Goal: Information Seeking & Learning: Learn about a topic

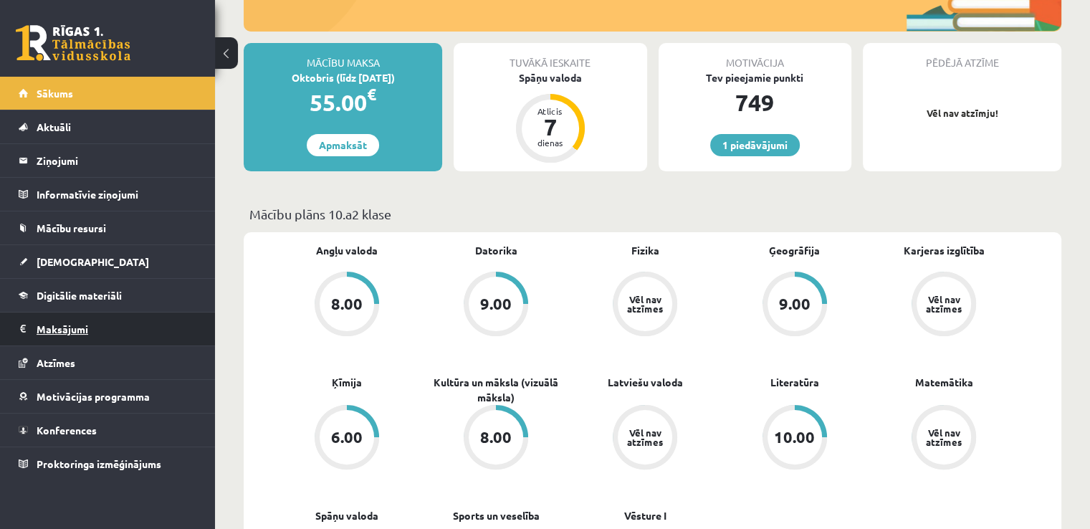
scroll to position [239, 0]
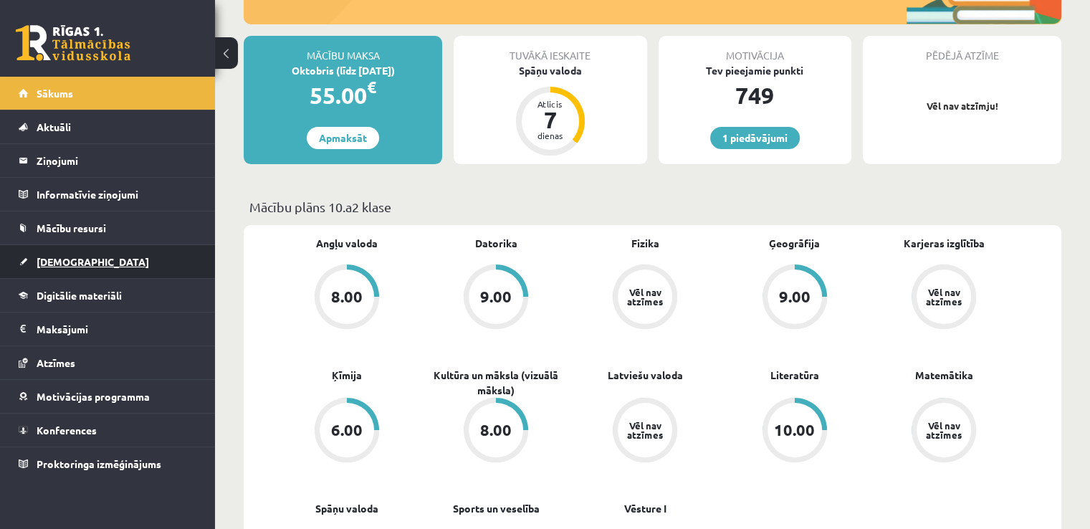
click at [73, 255] on span "[DEMOGRAPHIC_DATA]" at bounding box center [93, 261] width 113 height 13
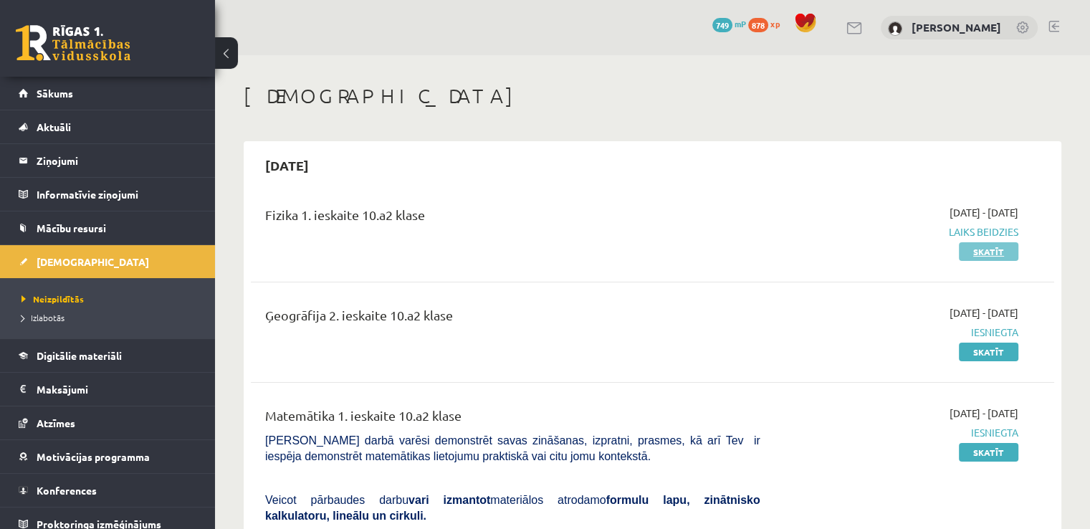
click at [985, 246] on link "Skatīt" at bounding box center [989, 251] width 60 height 19
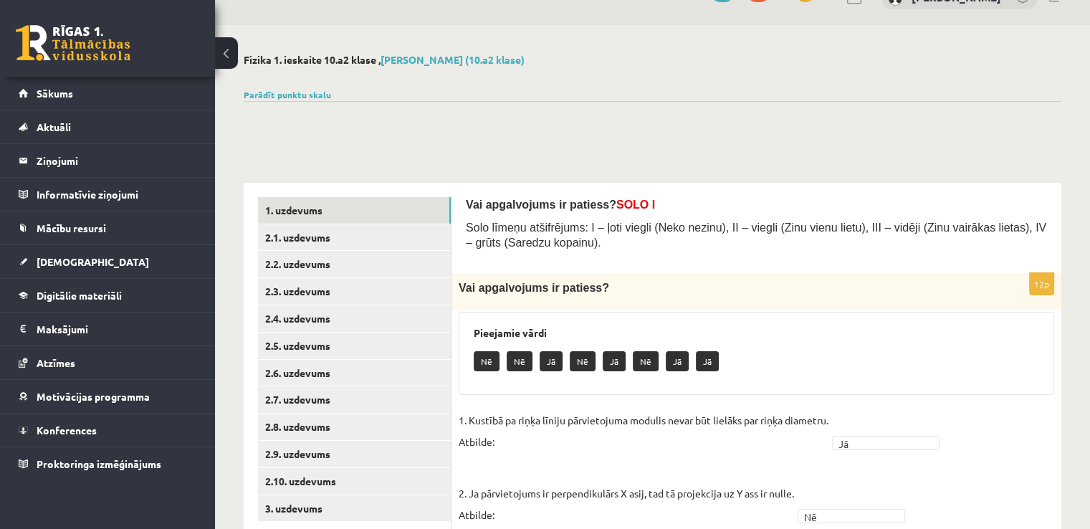
scroll to position [26, 0]
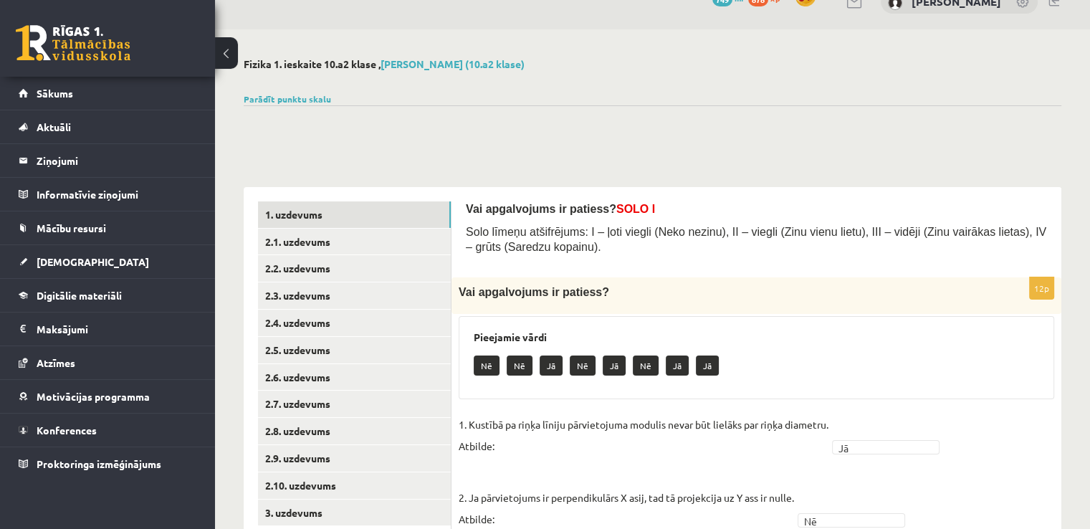
click at [229, 53] on button at bounding box center [226, 53] width 23 height 32
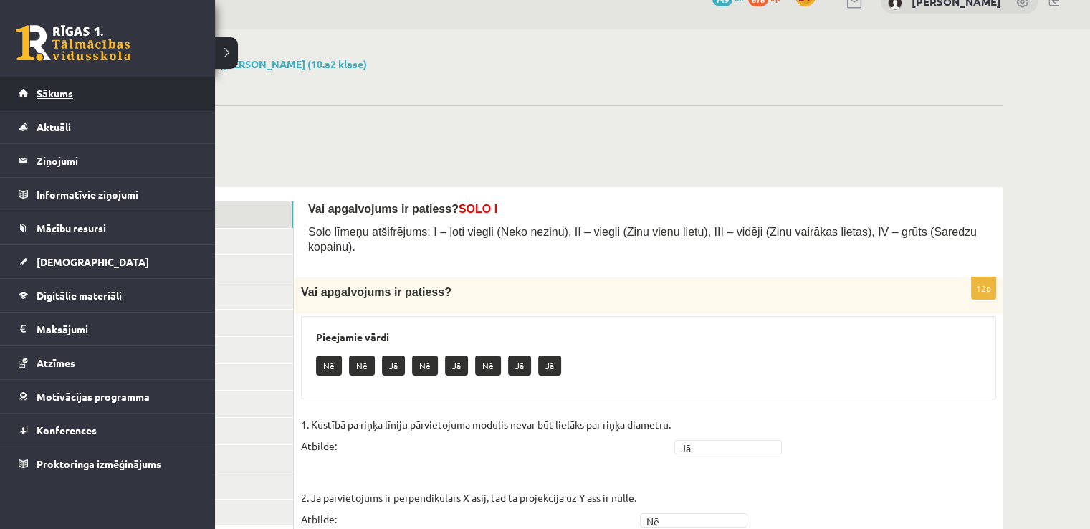
click at [66, 80] on link "Sākums" at bounding box center [108, 93] width 179 height 33
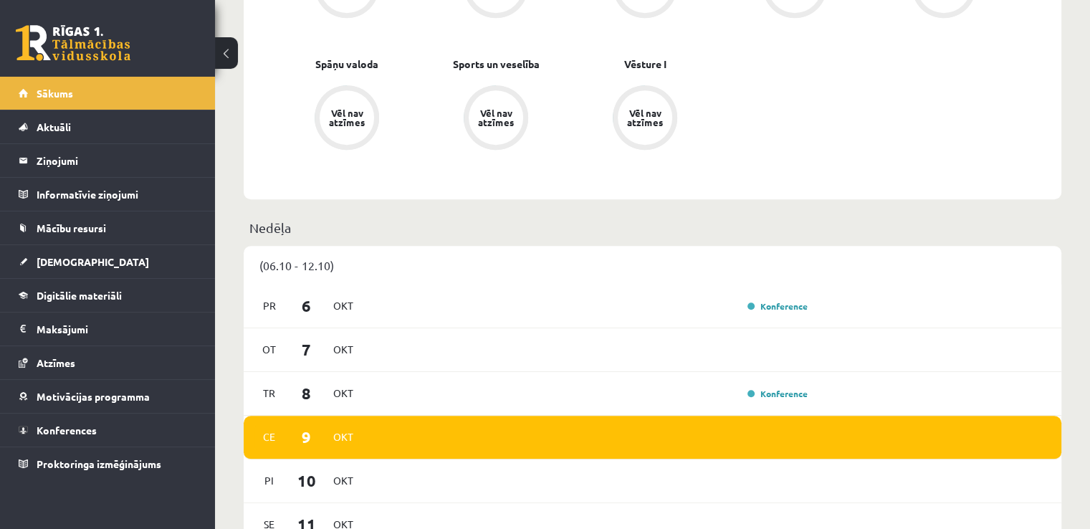
scroll to position [717, 0]
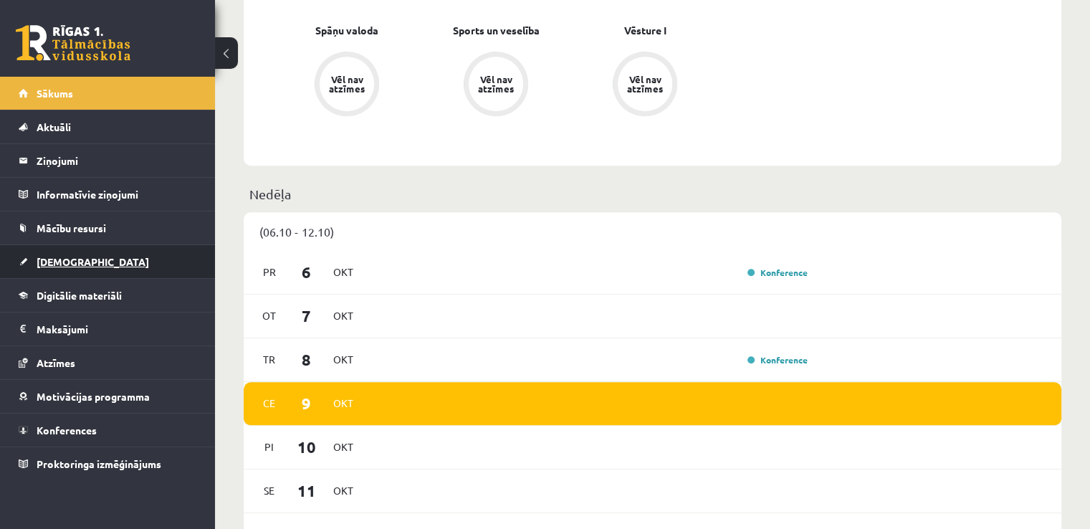
click at [69, 264] on span "[DEMOGRAPHIC_DATA]" at bounding box center [93, 261] width 113 height 13
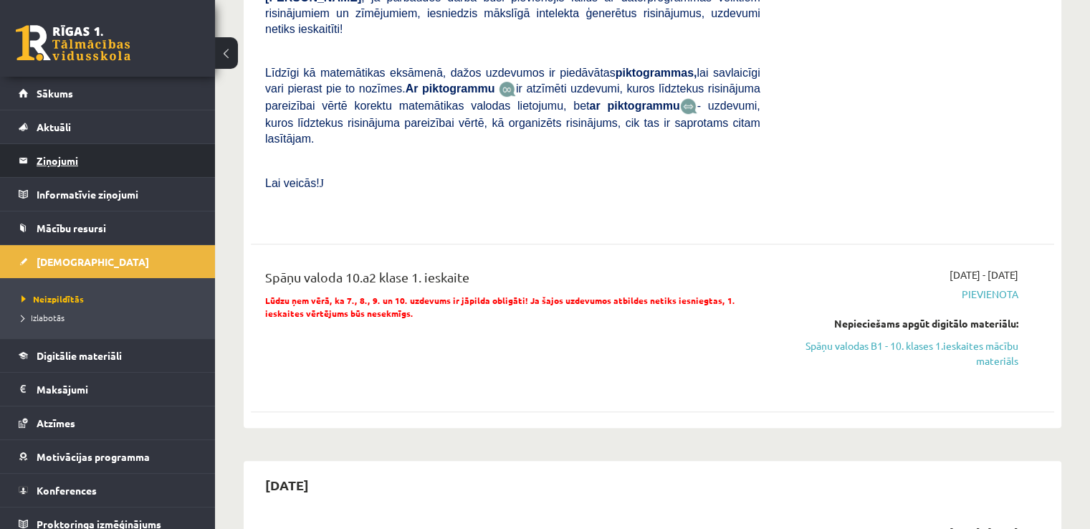
click at [64, 163] on legend "Ziņojumi 0" at bounding box center [117, 160] width 161 height 33
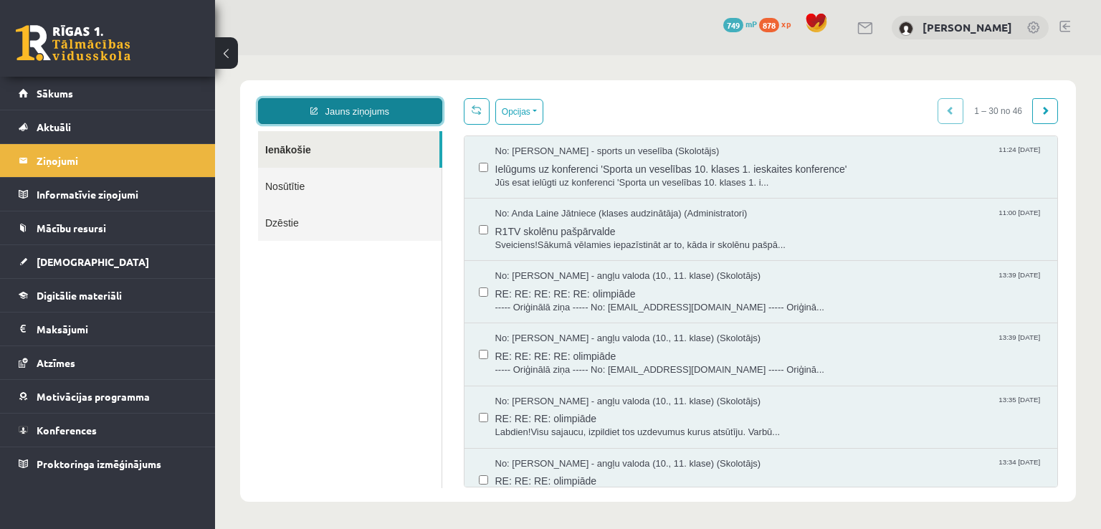
click at [363, 105] on link "Jauns ziņojums" at bounding box center [350, 111] width 184 height 26
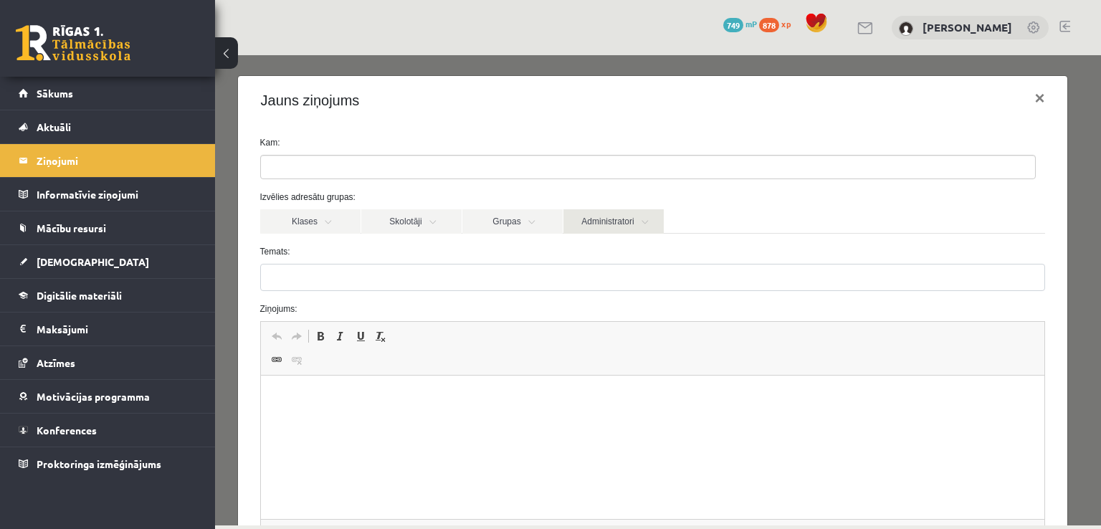
click at [605, 222] on link "Administratori" at bounding box center [613, 221] width 100 height 24
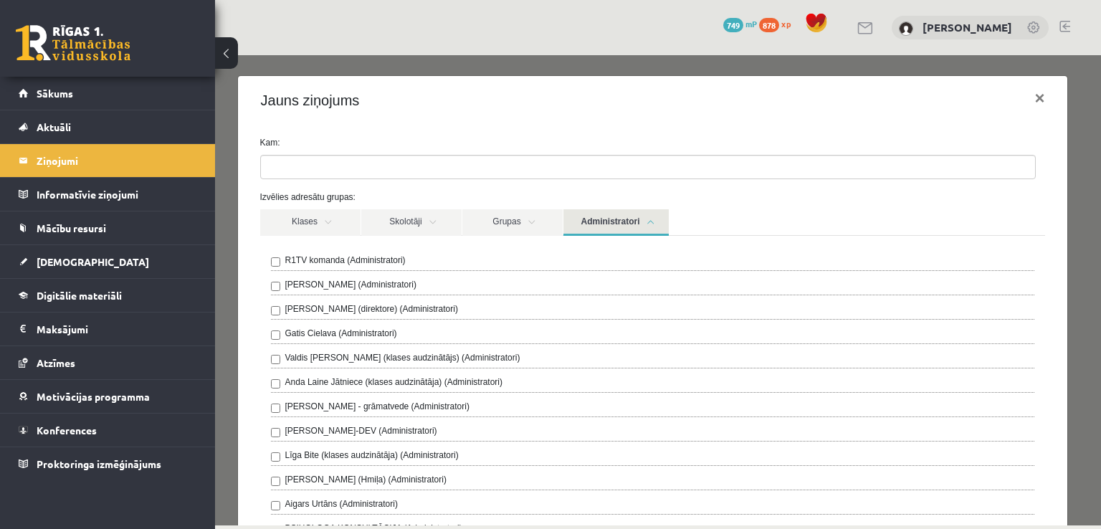
click at [637, 217] on link "Administratori" at bounding box center [615, 222] width 105 height 27
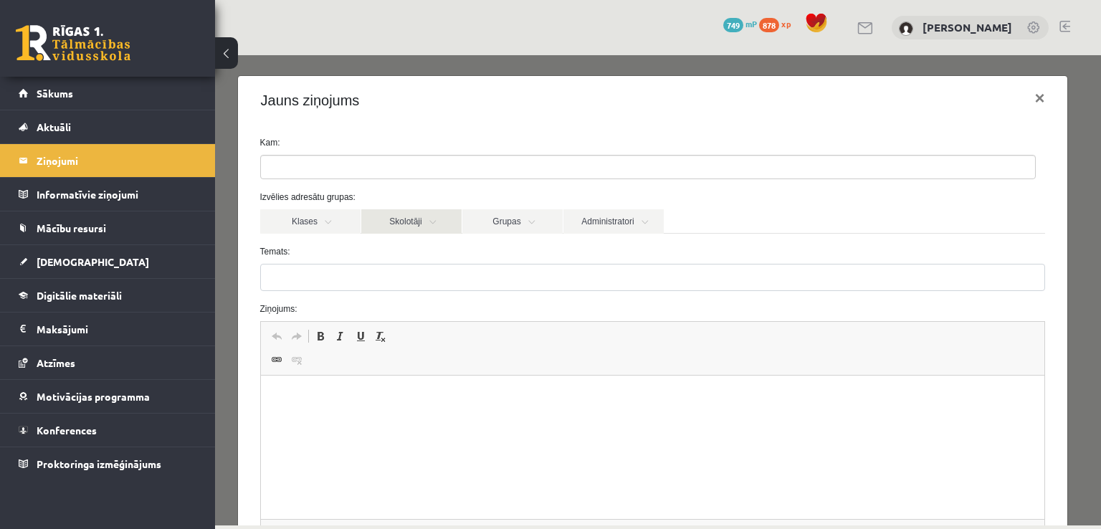
click at [453, 214] on link "Skolotāji" at bounding box center [411, 221] width 100 height 24
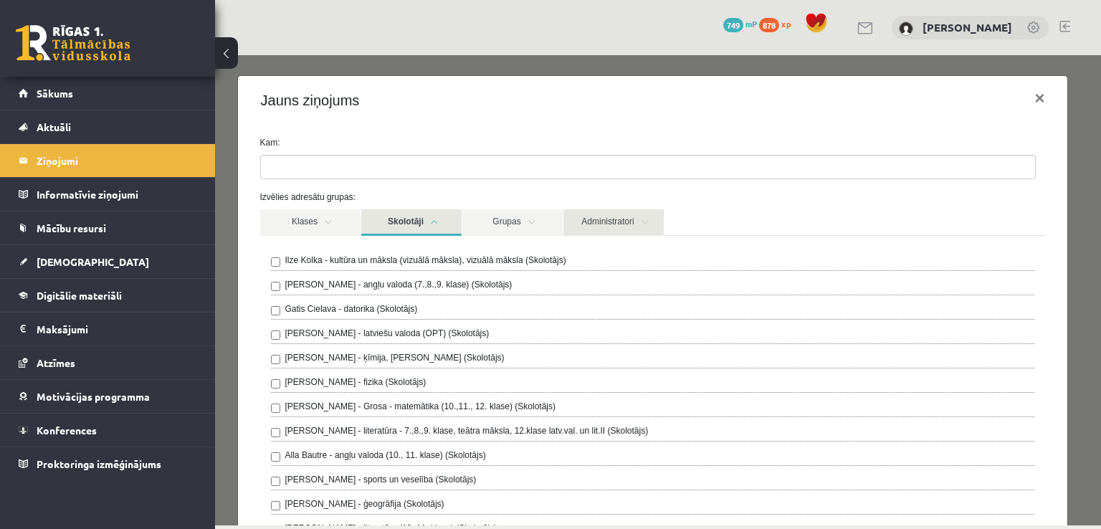
click at [636, 220] on link "Administratori" at bounding box center [613, 222] width 100 height 27
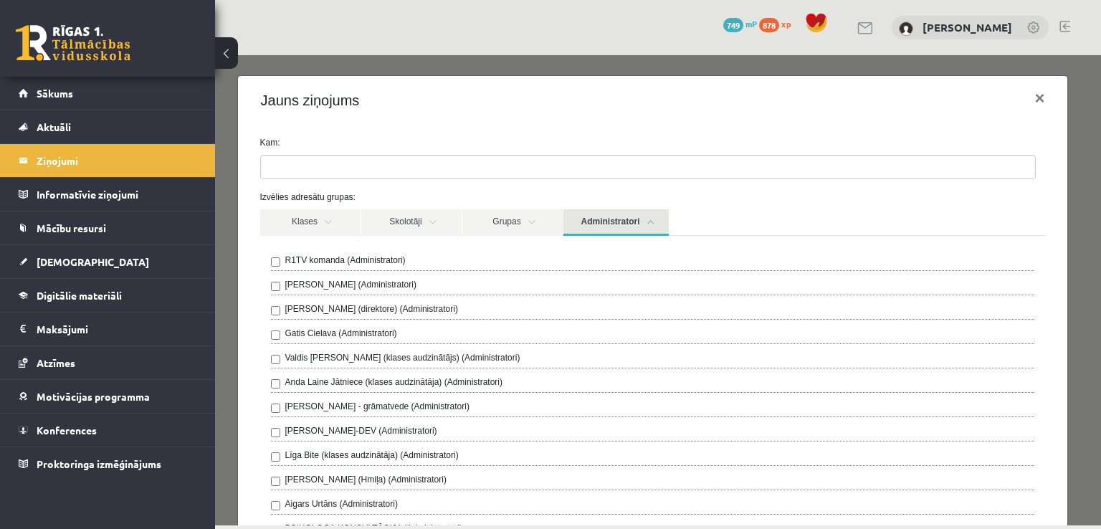
click at [636, 220] on link "Administratori" at bounding box center [615, 222] width 105 height 27
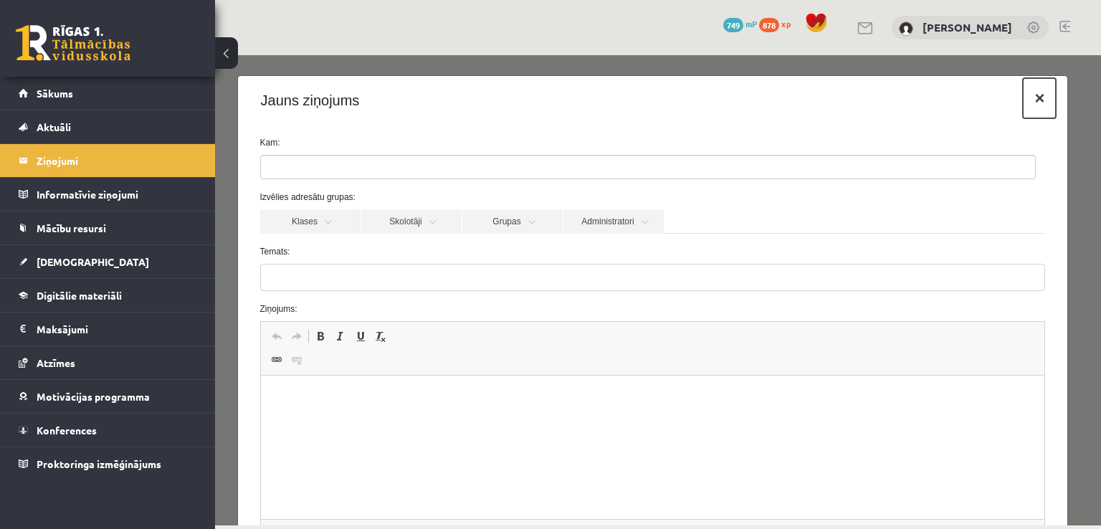
click at [1026, 106] on button "×" at bounding box center [1039, 98] width 33 height 40
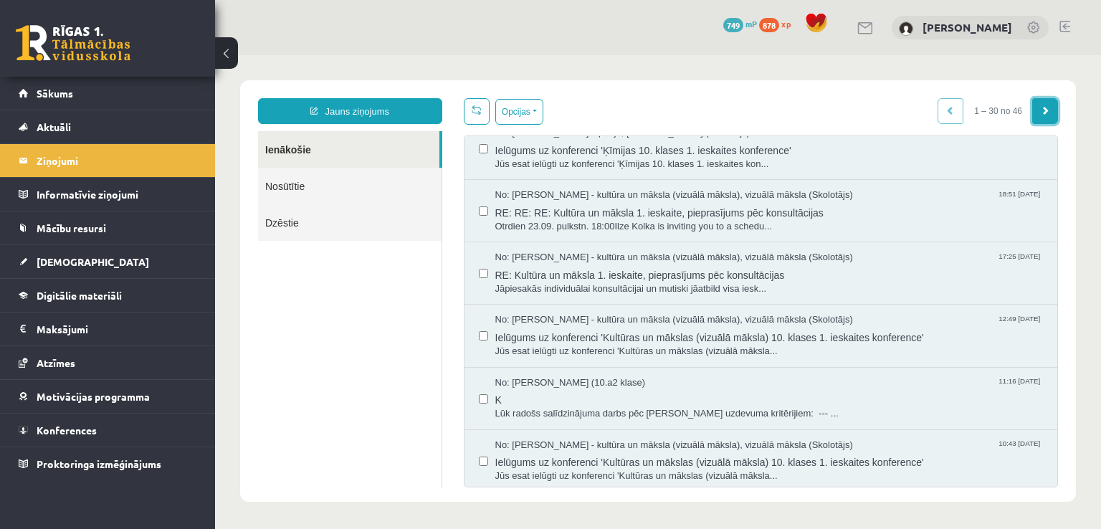
click at [1041, 106] on span at bounding box center [1045, 110] width 9 height 9
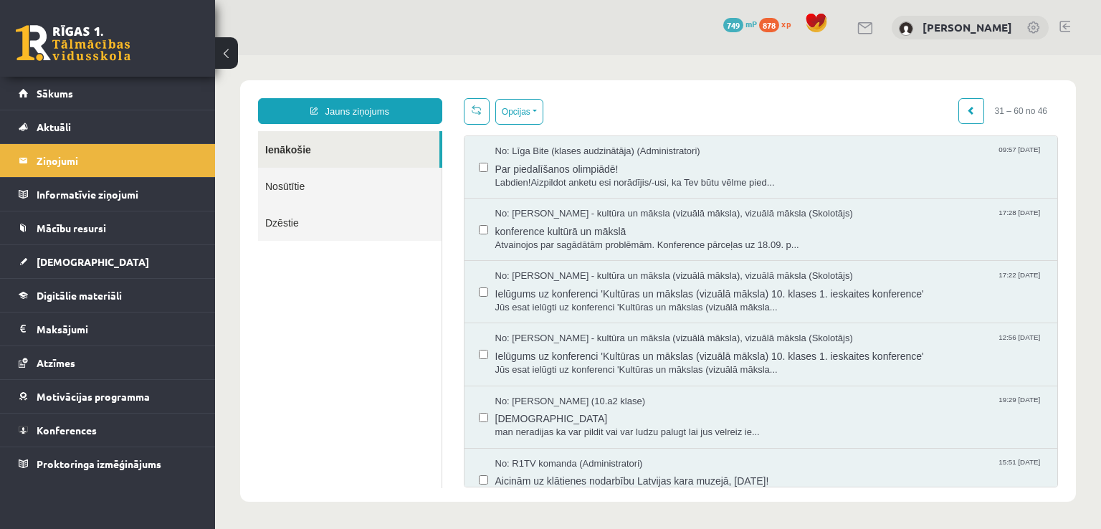
click at [1044, 115] on span "31 – 60 no 46" at bounding box center [1021, 111] width 74 height 26
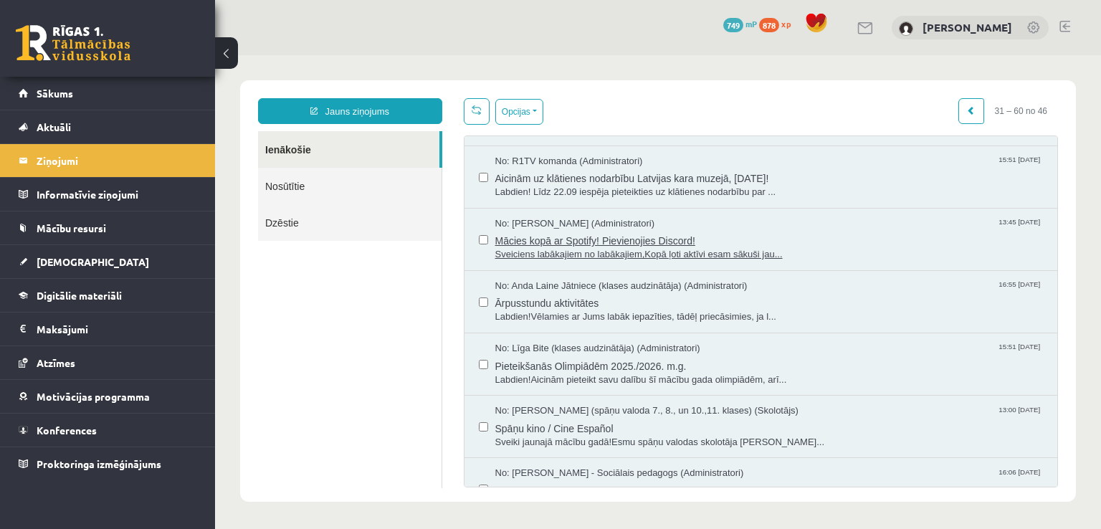
scroll to position [287, 0]
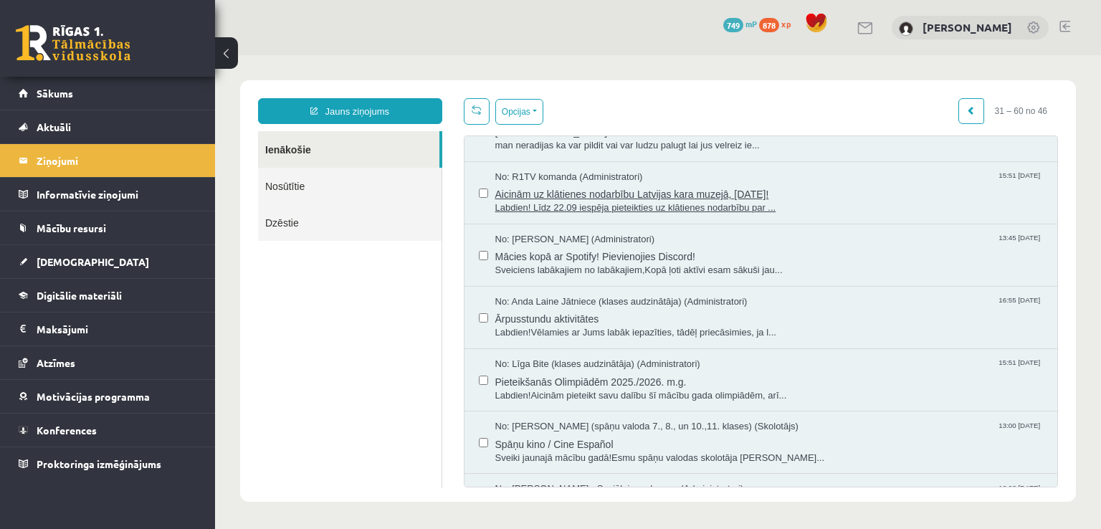
click at [583, 171] on span "No: R1TV komanda (Administratori)" at bounding box center [569, 178] width 148 height 14
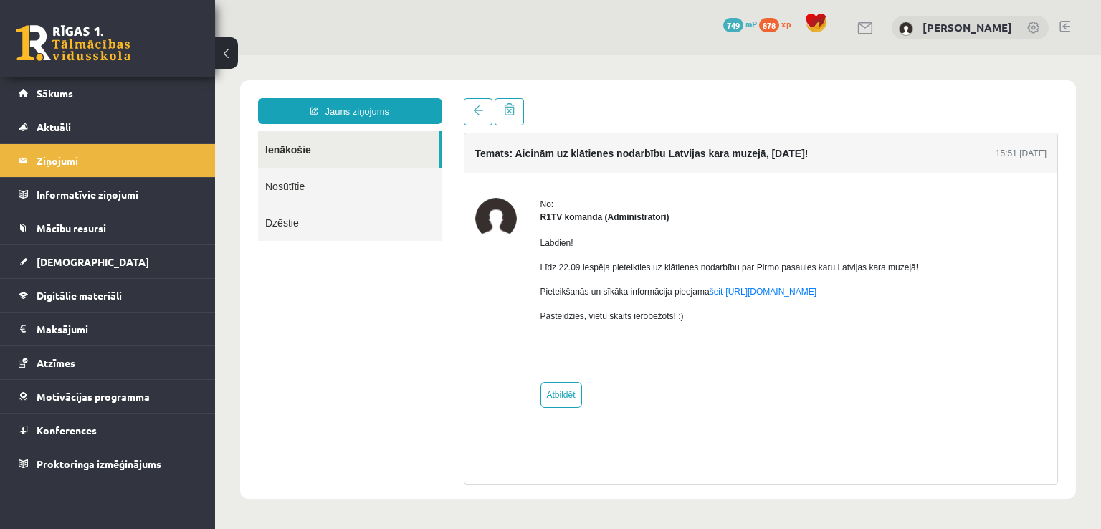
scroll to position [0, 0]
click at [480, 104] on link at bounding box center [478, 111] width 29 height 27
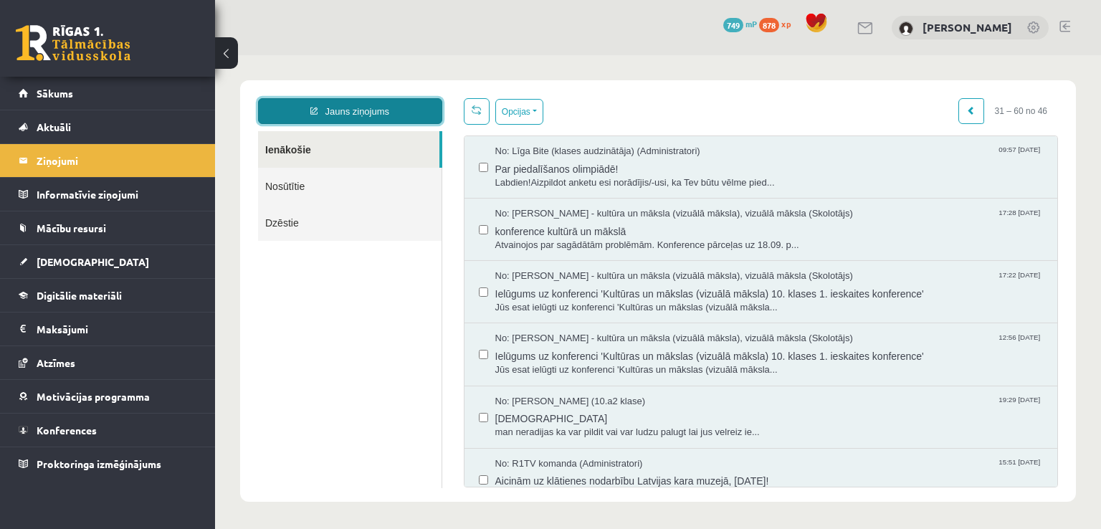
click at [319, 107] on link "Jauns ziņojums" at bounding box center [350, 111] width 184 height 26
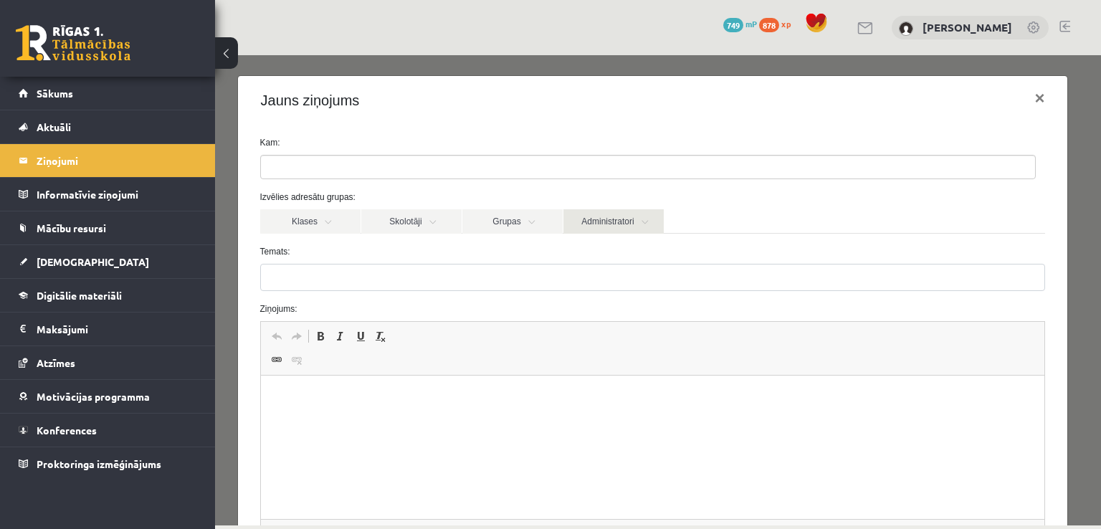
click at [605, 220] on link "Administratori" at bounding box center [613, 221] width 100 height 24
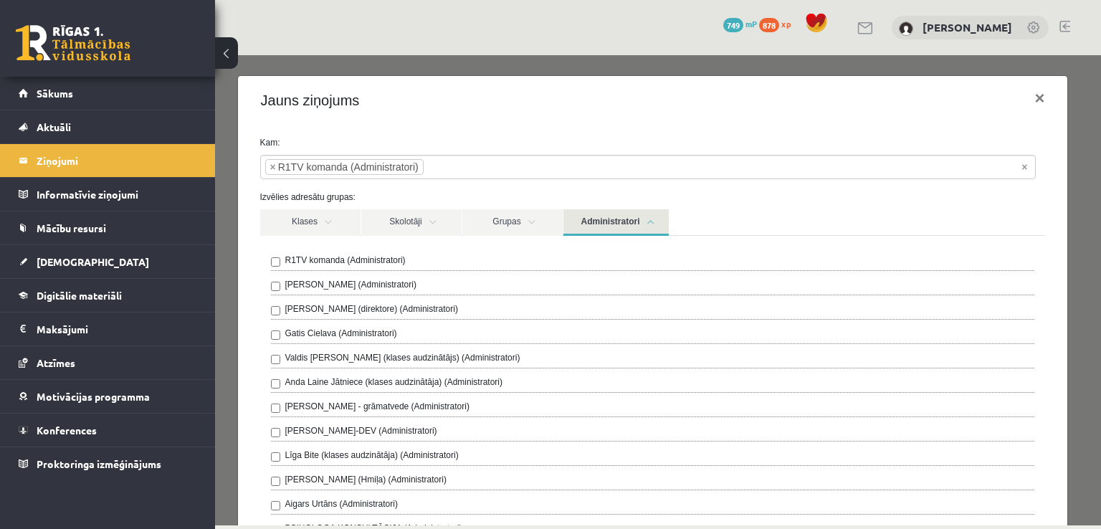
click at [631, 227] on link "Administratori" at bounding box center [615, 222] width 105 height 27
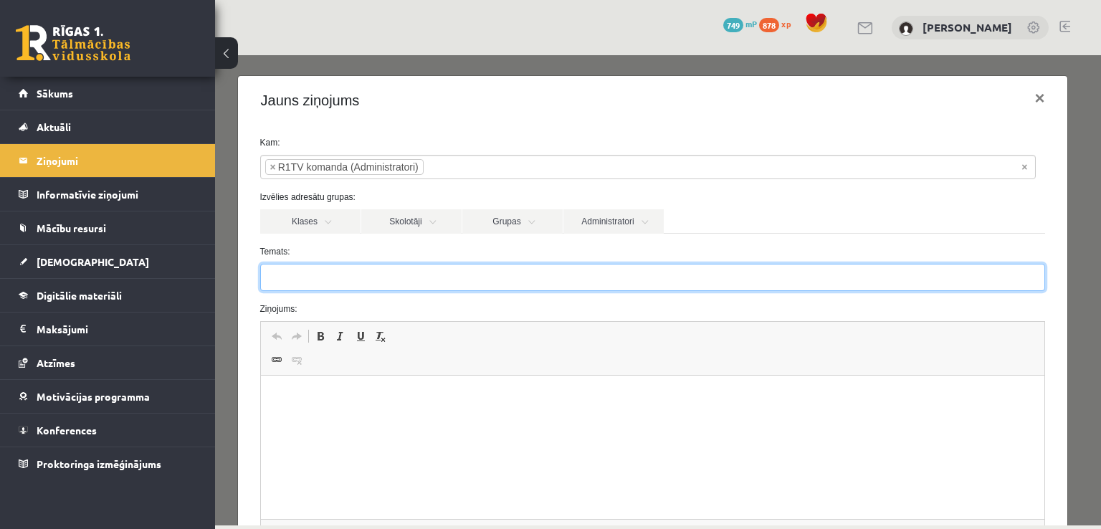
click at [347, 284] on input "Temats:" at bounding box center [653, 277] width 786 height 27
paste input "**********"
type input "**********"
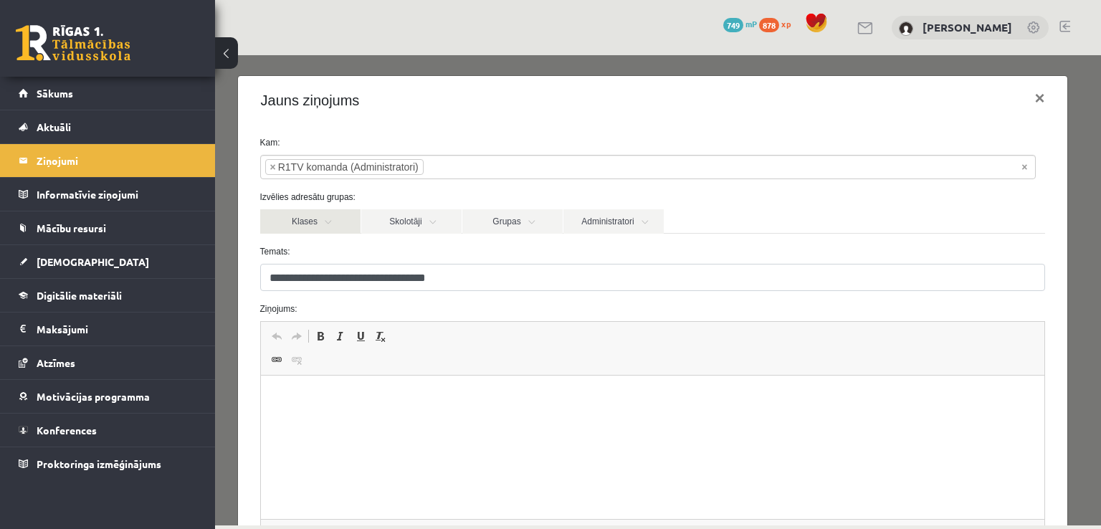
click at [338, 222] on link "Klases" at bounding box center [310, 221] width 100 height 24
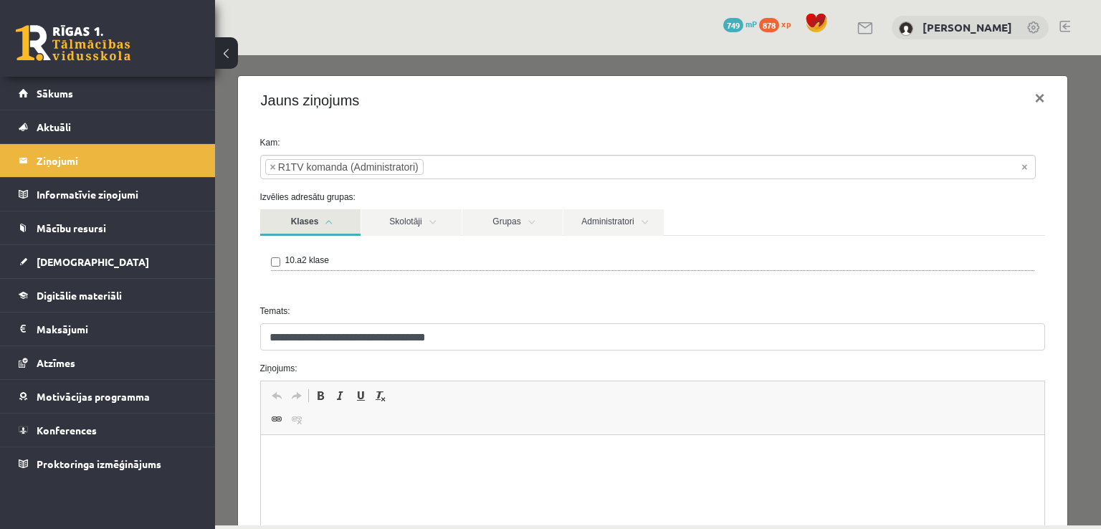
click at [343, 222] on link "Klases" at bounding box center [310, 222] width 100 height 27
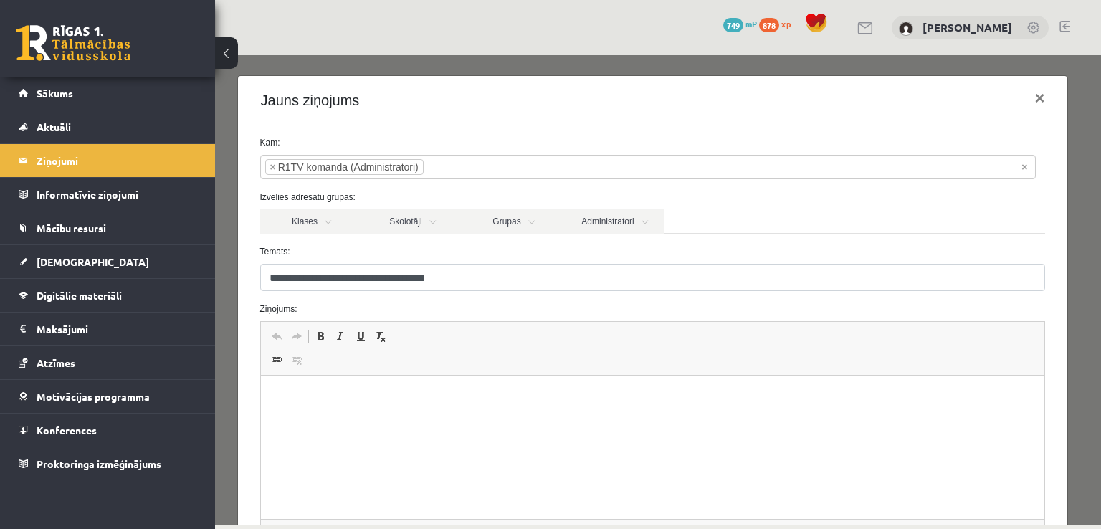
click at [492, 405] on html at bounding box center [652, 398] width 784 height 44
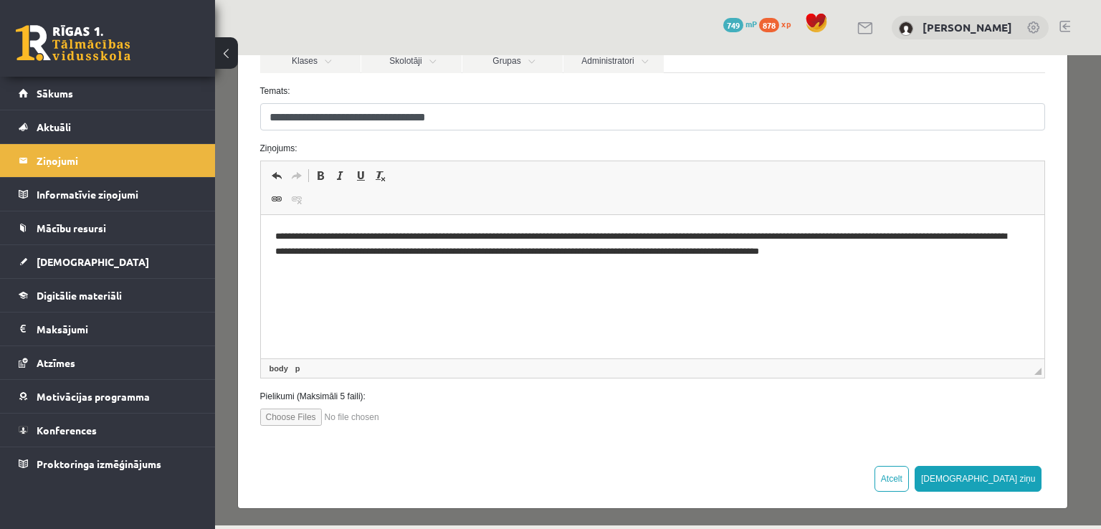
scroll to position [162, 0]
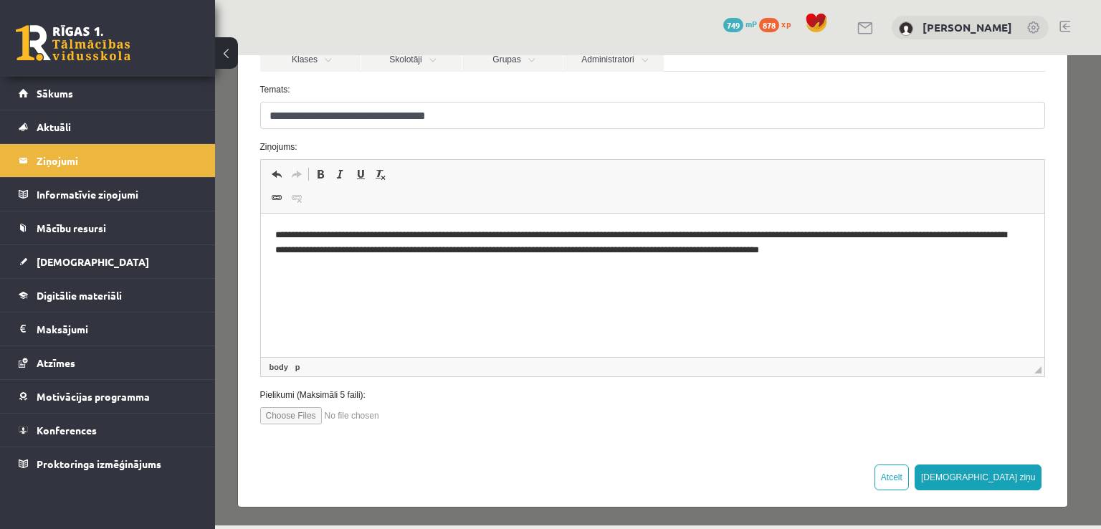
paste body "Editor, wiswyg-editor-47434042803900-1760028892-37"
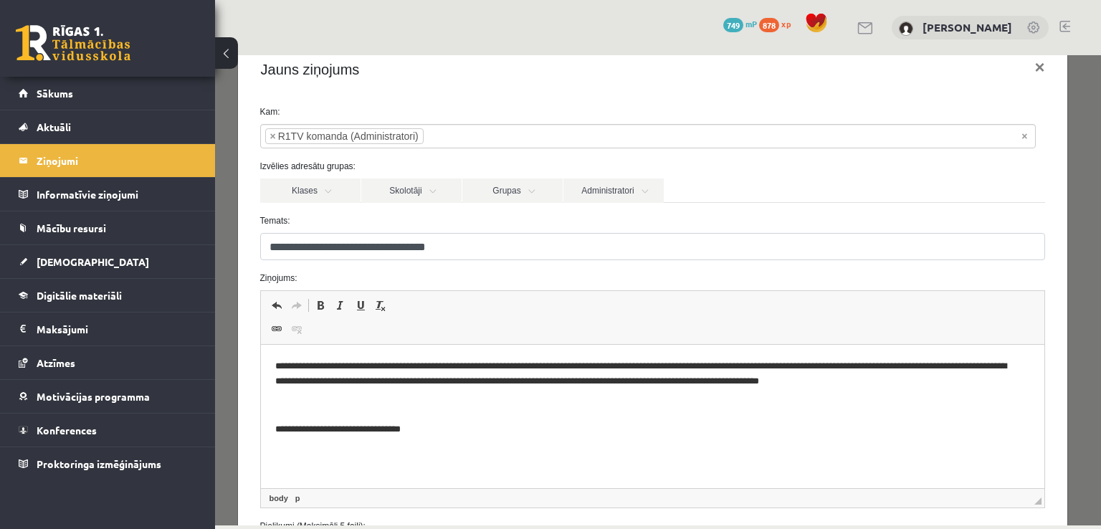
scroll to position [47, 0]
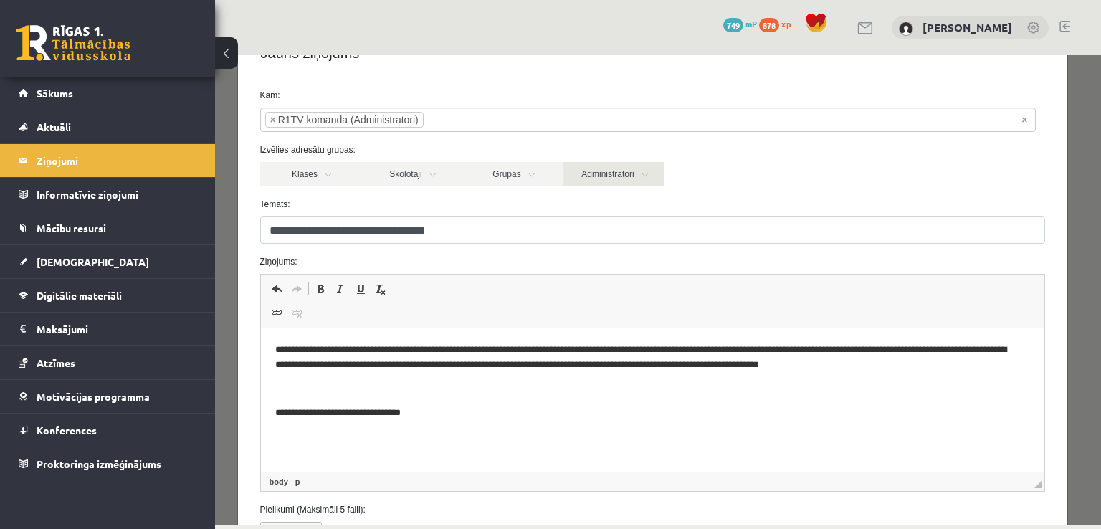
click at [644, 181] on link "Administratori" at bounding box center [613, 174] width 100 height 24
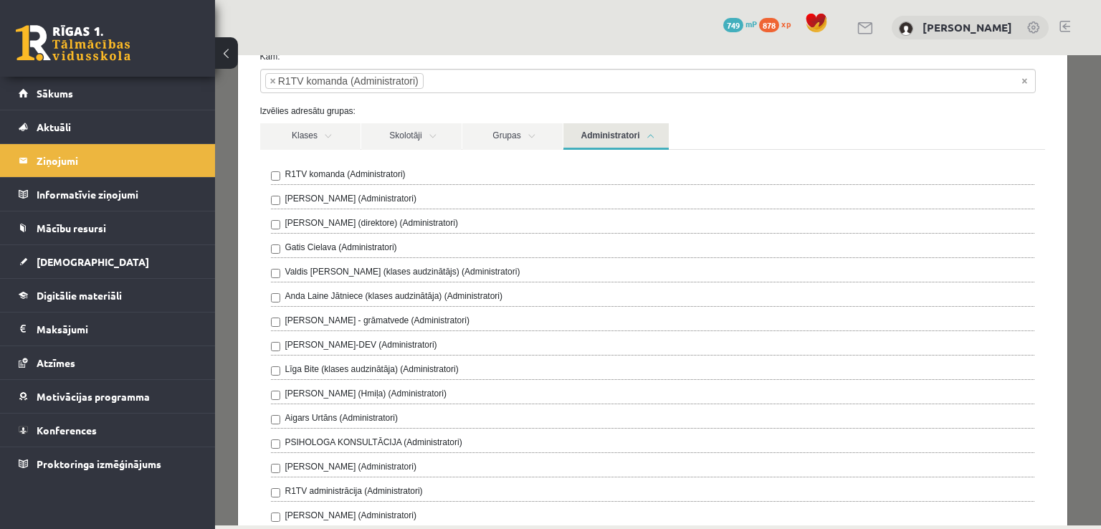
scroll to position [0, 0]
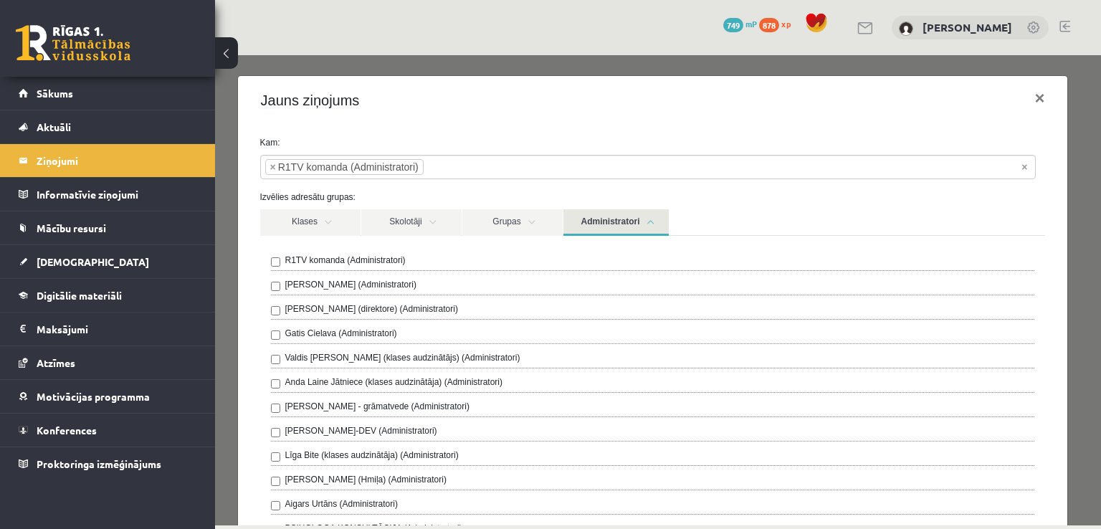
click at [635, 220] on link "Administratori" at bounding box center [615, 222] width 105 height 27
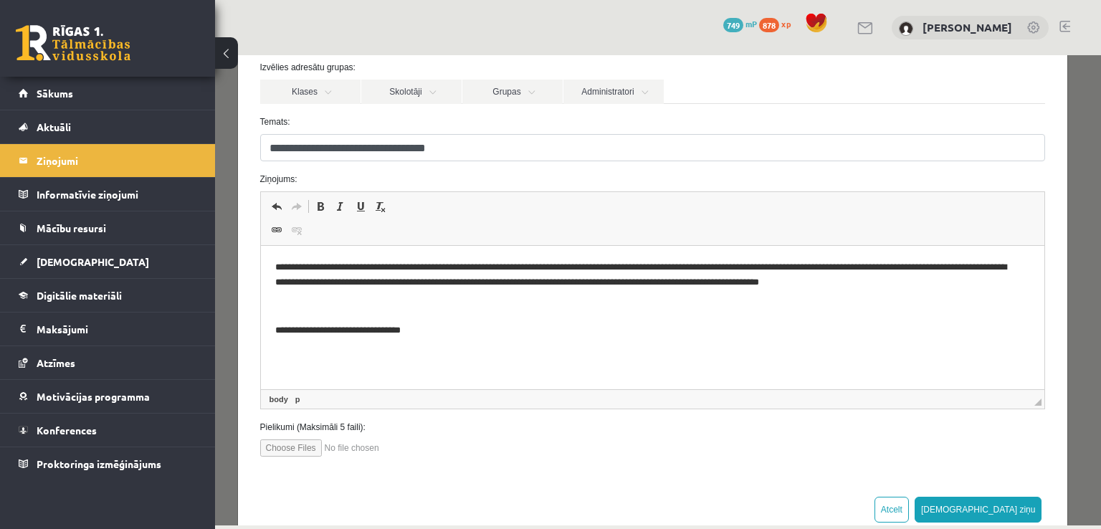
scroll to position [162, 0]
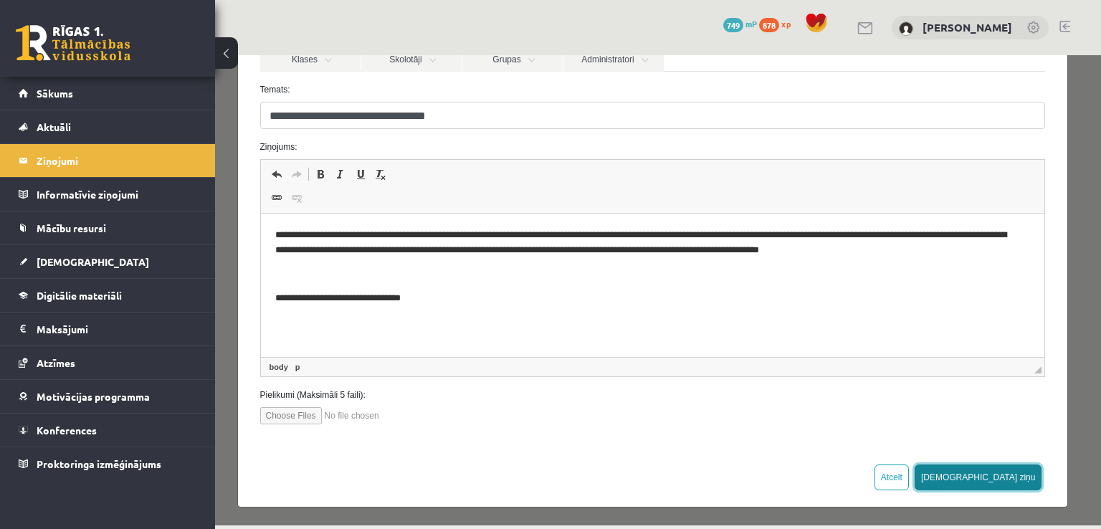
click at [1010, 477] on button "Sūtīt ziņu" at bounding box center [979, 478] width 128 height 26
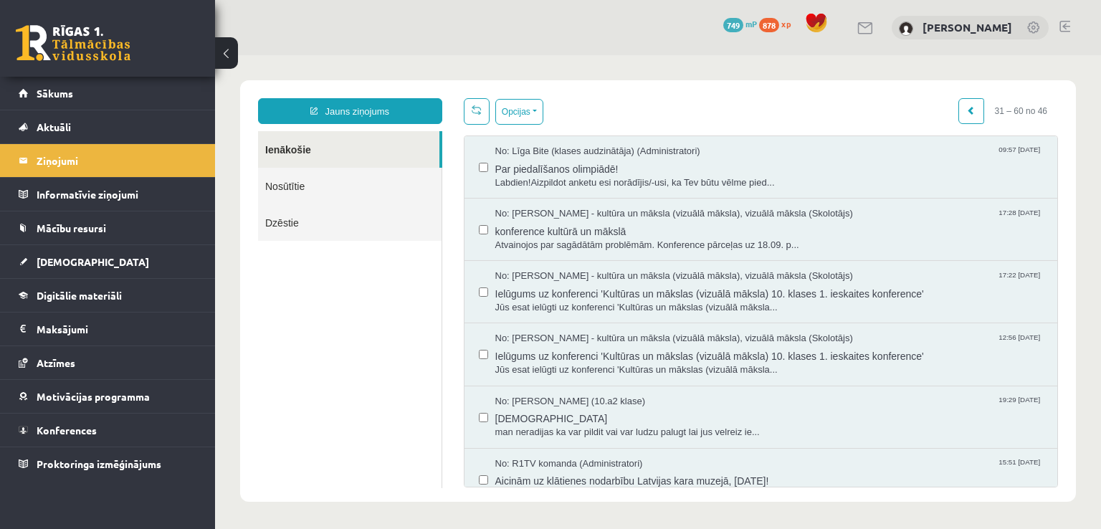
scroll to position [0, 0]
click at [307, 194] on link "Nosūtītie" at bounding box center [350, 186] width 184 height 37
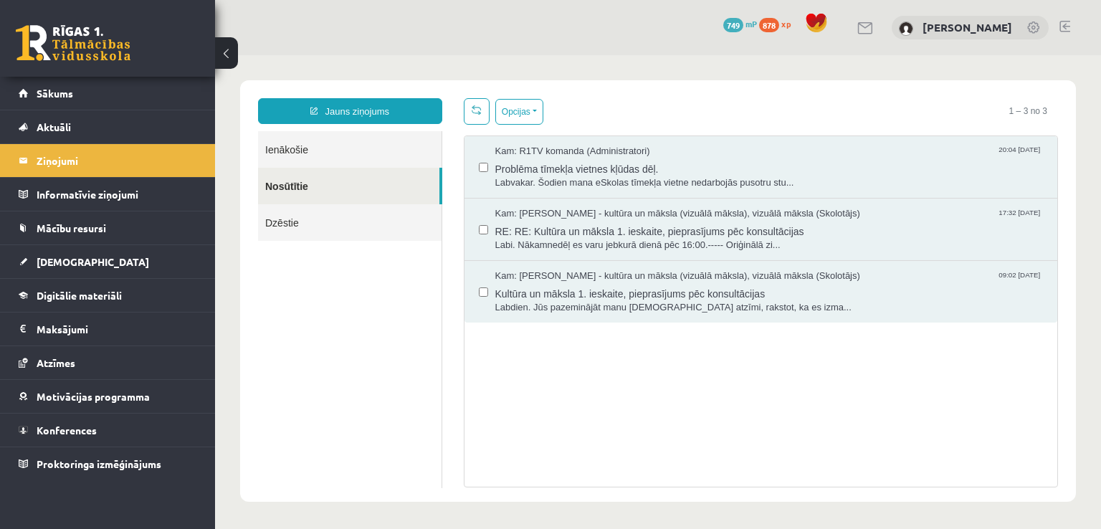
click at [350, 139] on link "Ienākošie" at bounding box center [350, 149] width 184 height 37
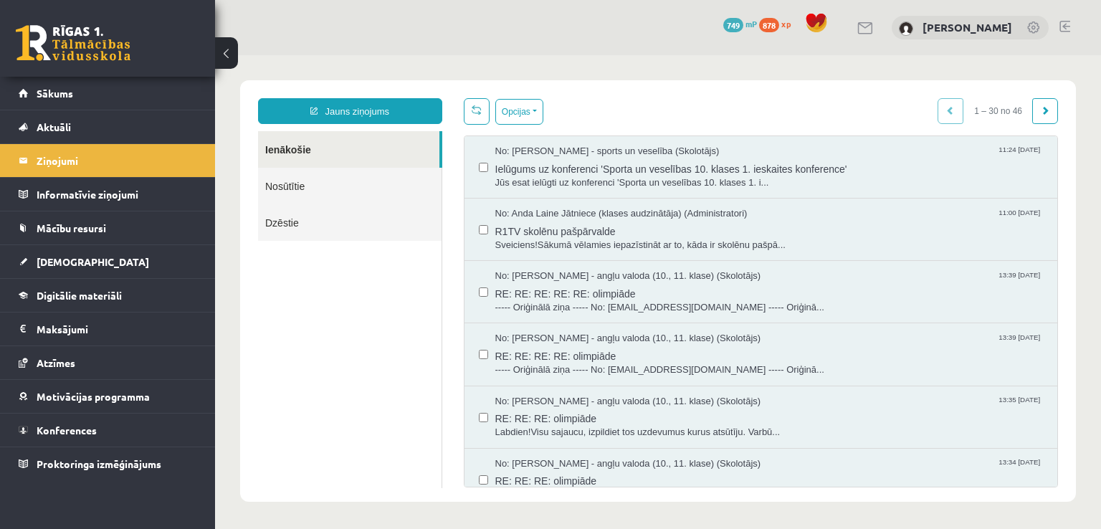
click at [300, 176] on link "Nosūtītie" at bounding box center [350, 186] width 184 height 37
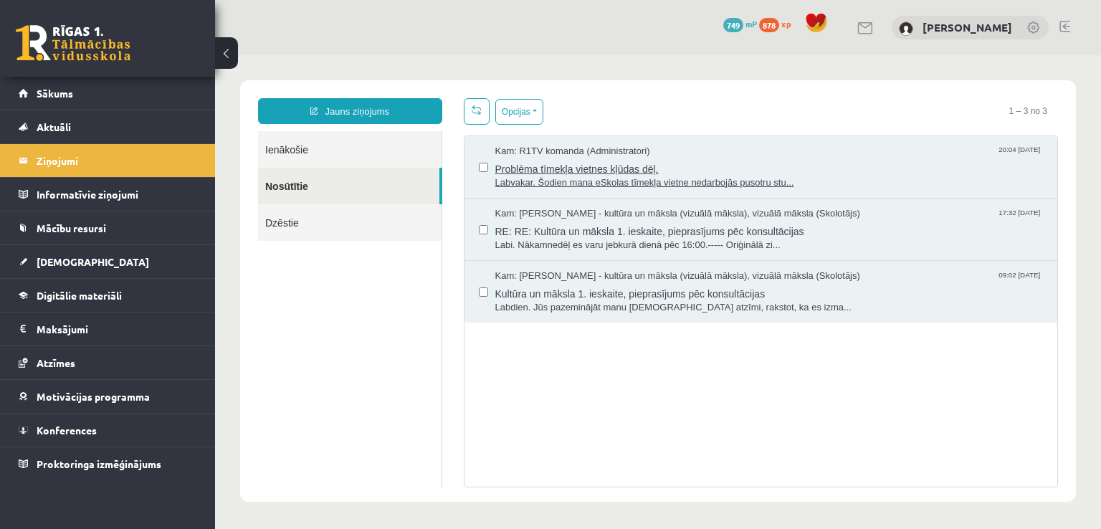
click at [591, 173] on span "Problēma tīmekļa vietnes kļūdas dēļ." at bounding box center [769, 167] width 548 height 18
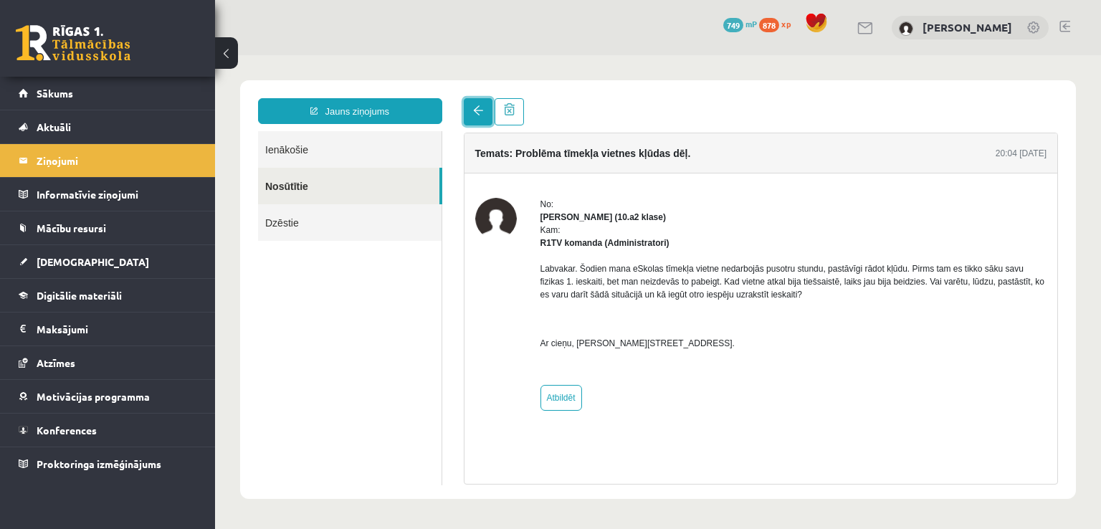
click at [481, 115] on span at bounding box center [478, 110] width 10 height 10
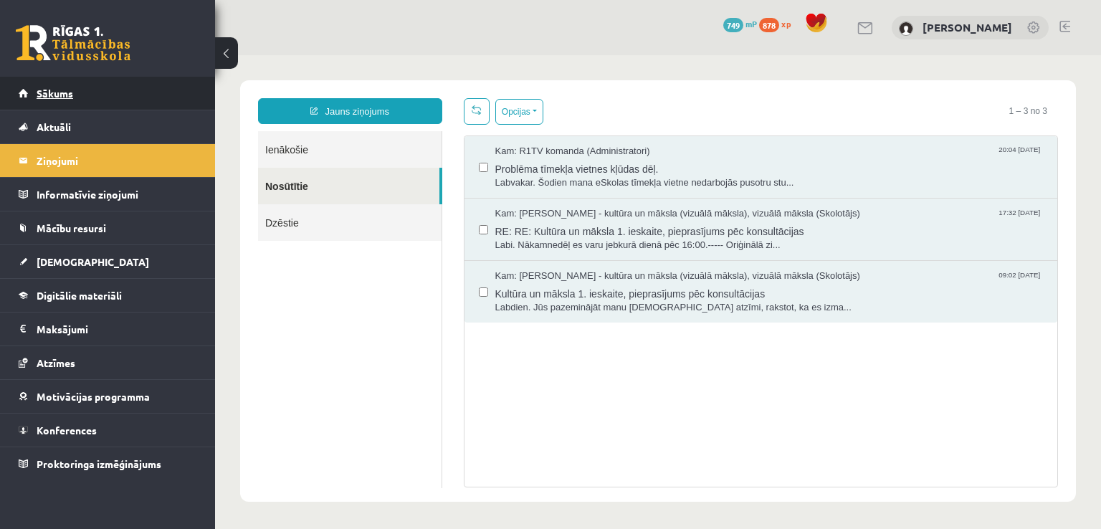
click at [77, 97] on link "Sākums" at bounding box center [108, 93] width 179 height 33
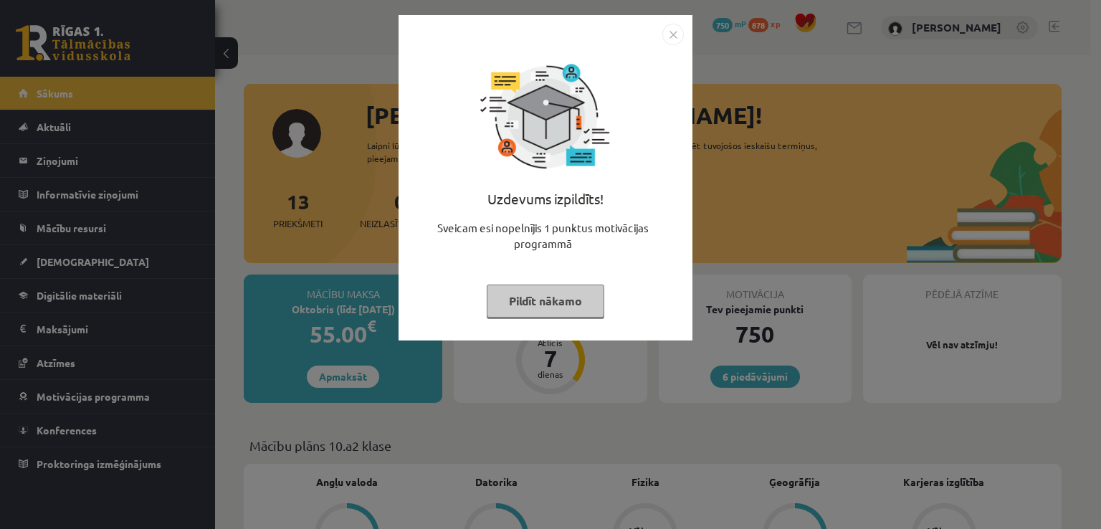
click at [589, 308] on button "Pildīt nākamo" at bounding box center [546, 301] width 118 height 33
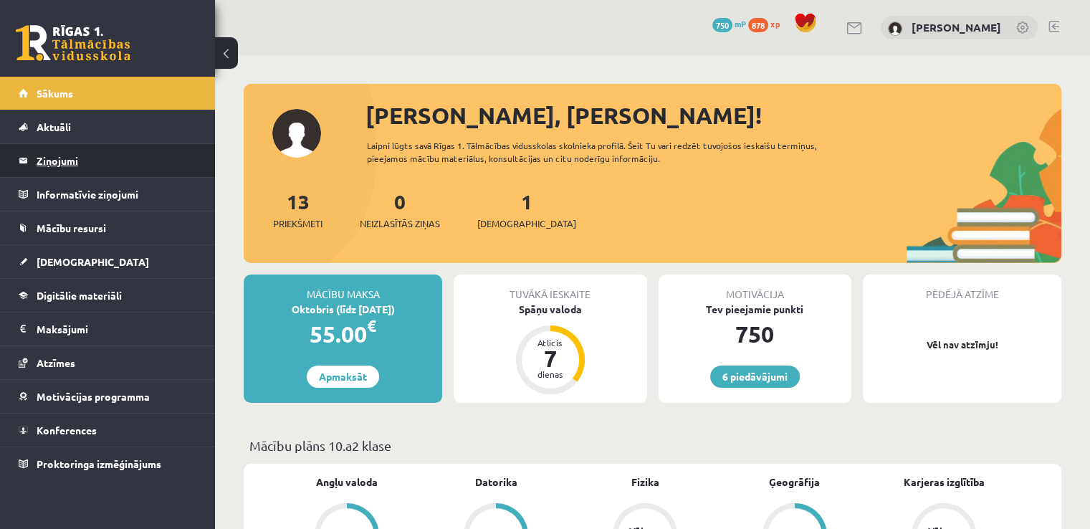
click at [74, 153] on legend "Ziņojumi 0" at bounding box center [117, 160] width 161 height 33
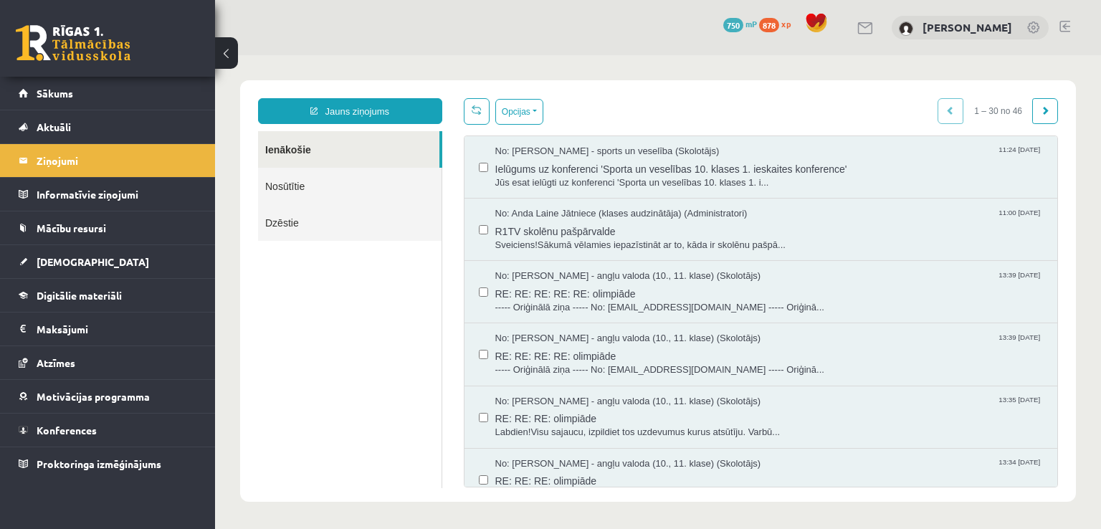
click at [306, 181] on link "Nosūtītie" at bounding box center [350, 186] width 184 height 37
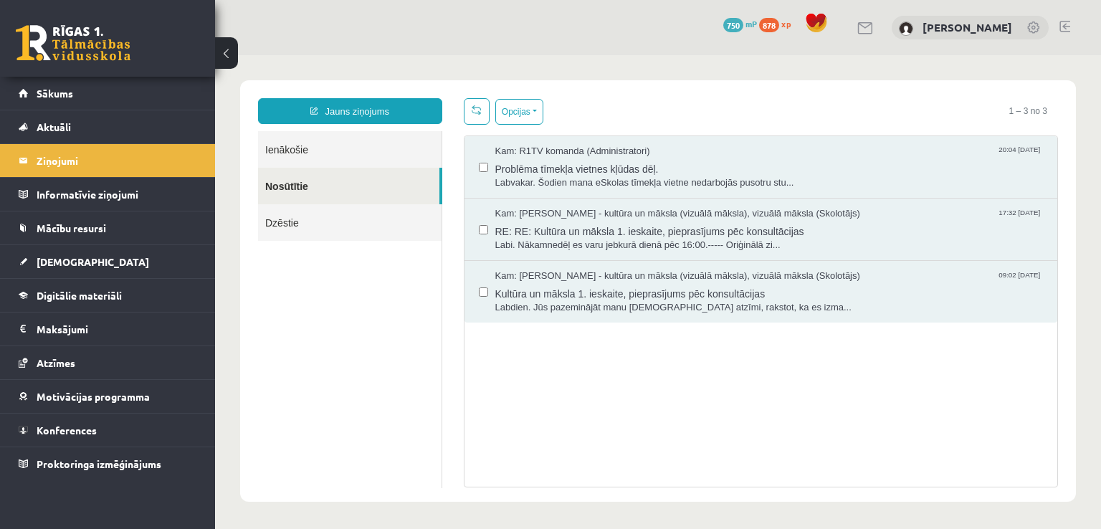
click at [384, 227] on link "Dzēstie" at bounding box center [350, 222] width 184 height 37
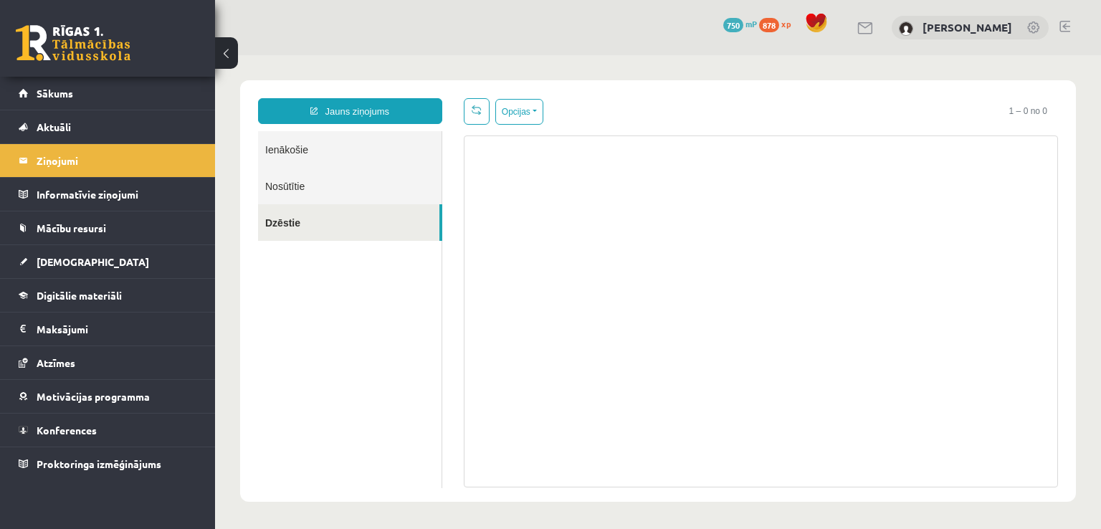
click at [375, 187] on link "Nosūtītie" at bounding box center [350, 186] width 184 height 37
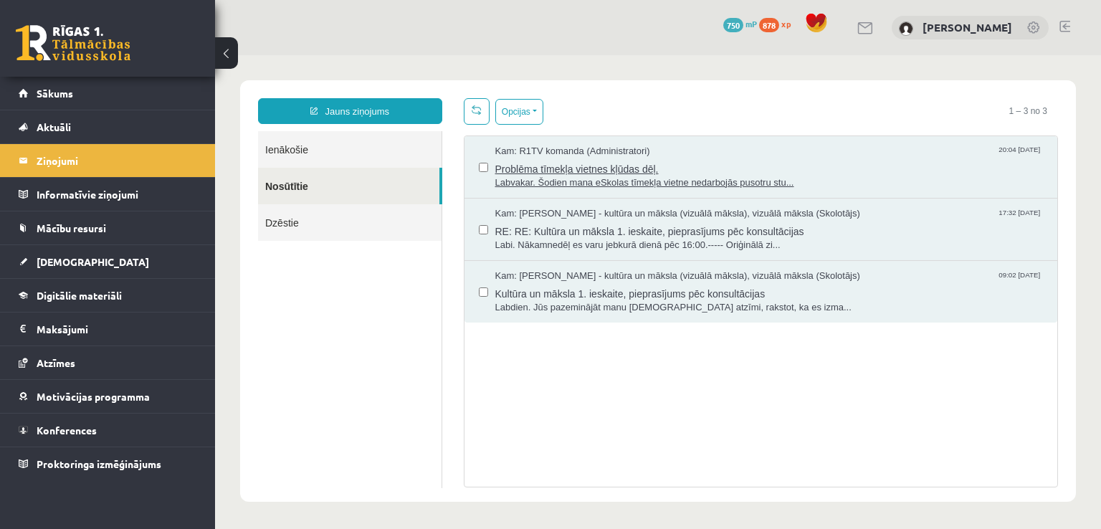
click at [760, 167] on span "Problēma tīmekļa vietnes kļūdas dēļ." at bounding box center [769, 167] width 548 height 18
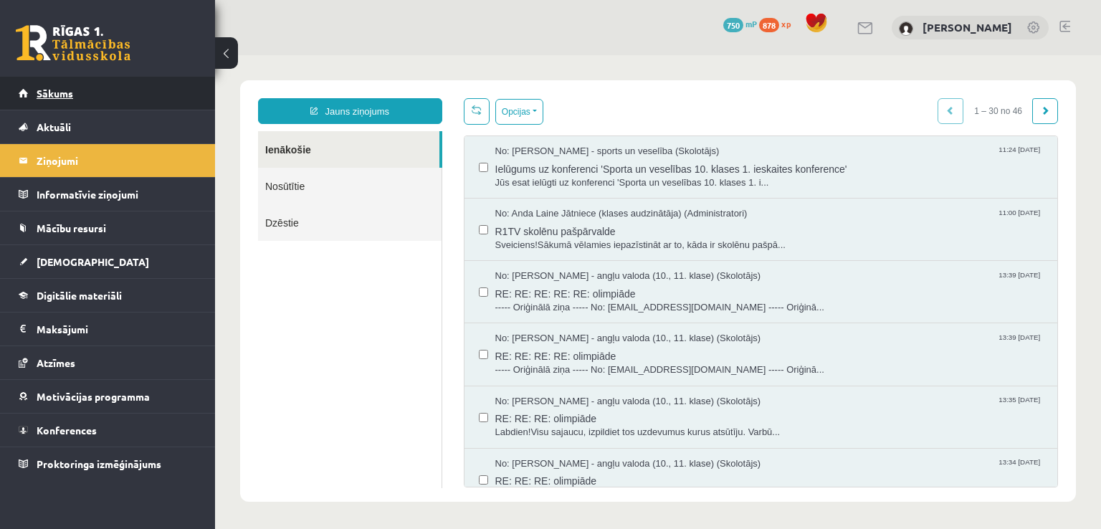
click at [77, 90] on link "Sākums" at bounding box center [108, 93] width 179 height 33
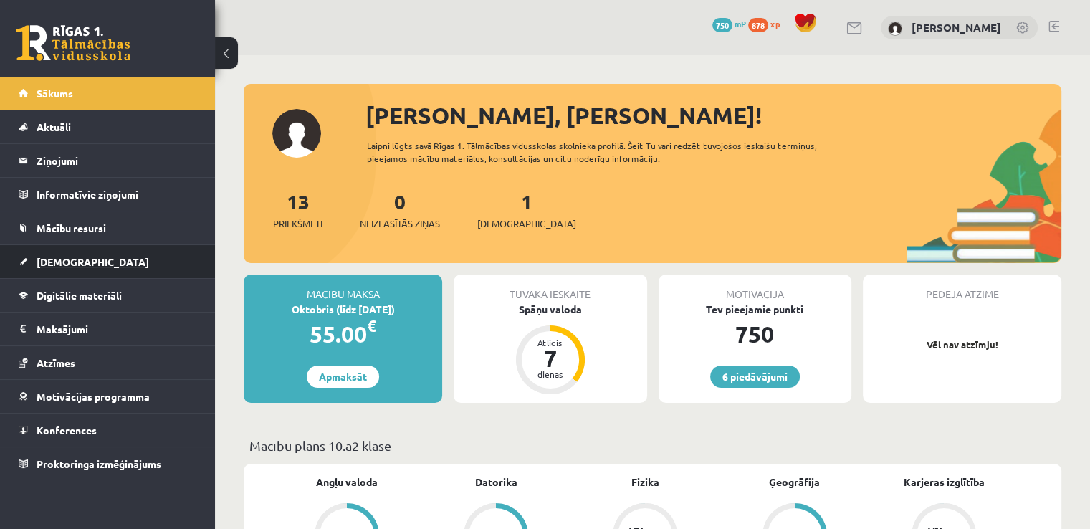
click at [80, 267] on link "[DEMOGRAPHIC_DATA]" at bounding box center [108, 261] width 179 height 33
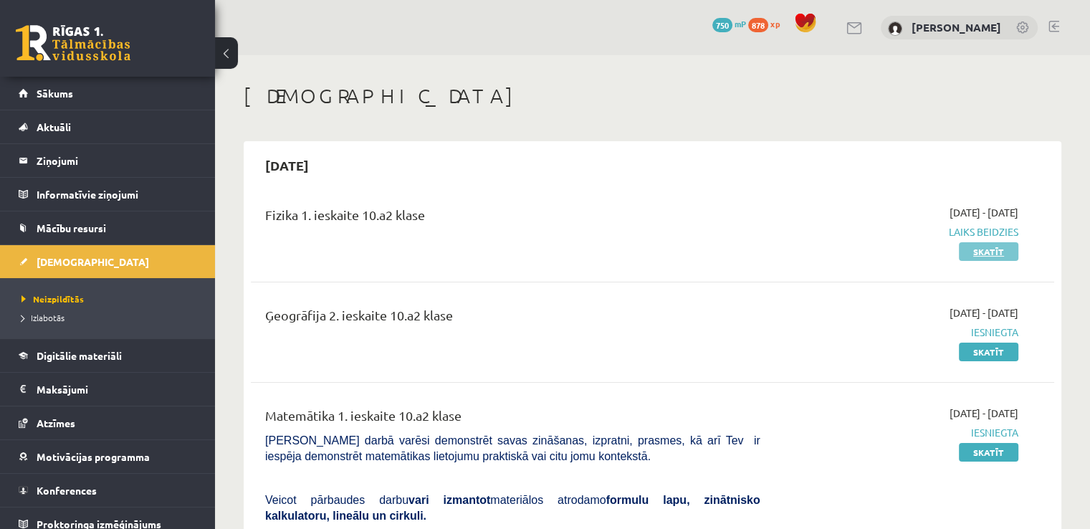
click at [993, 252] on link "Skatīt" at bounding box center [989, 251] width 60 height 19
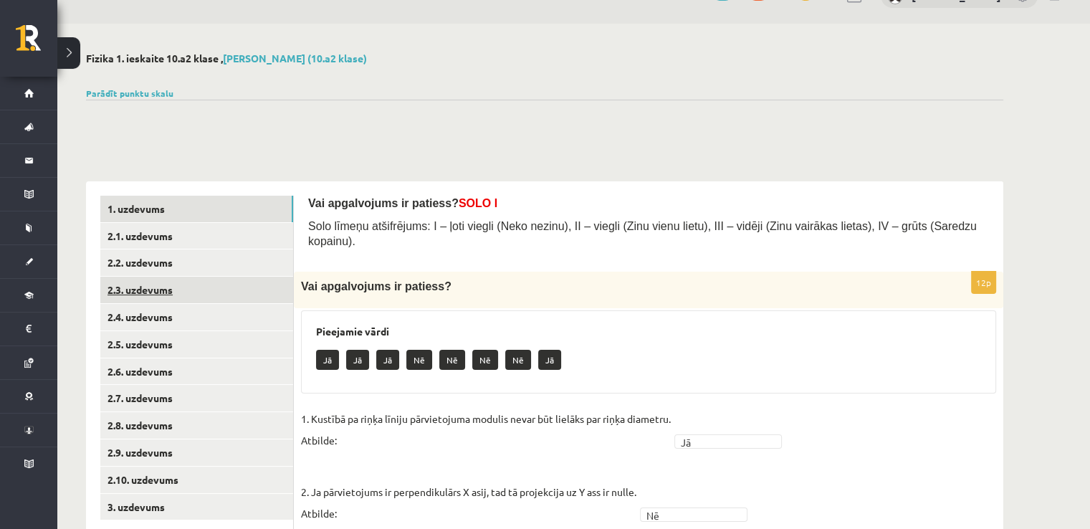
scroll to position [47, 0]
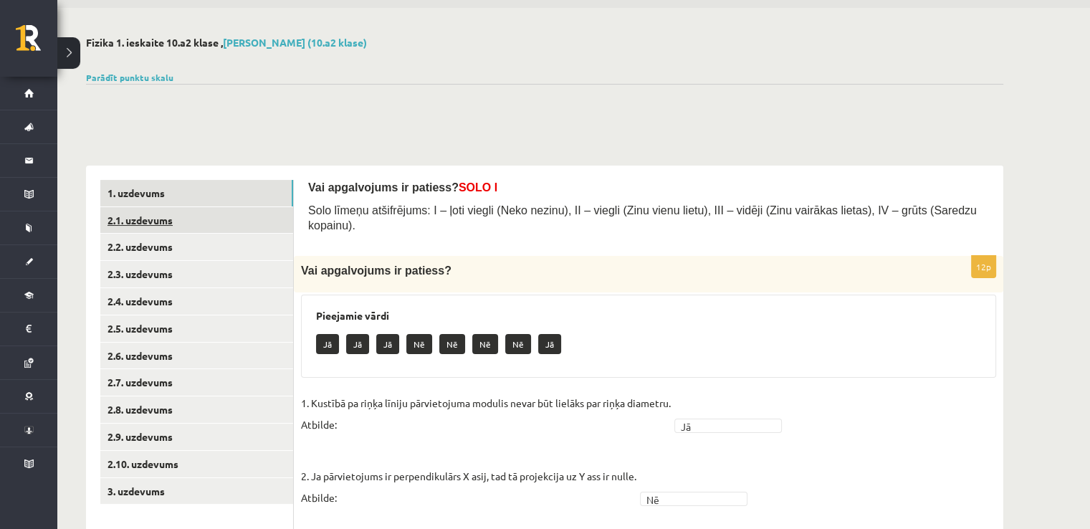
click at [178, 223] on link "2.1. uzdevums" at bounding box center [196, 220] width 193 height 27
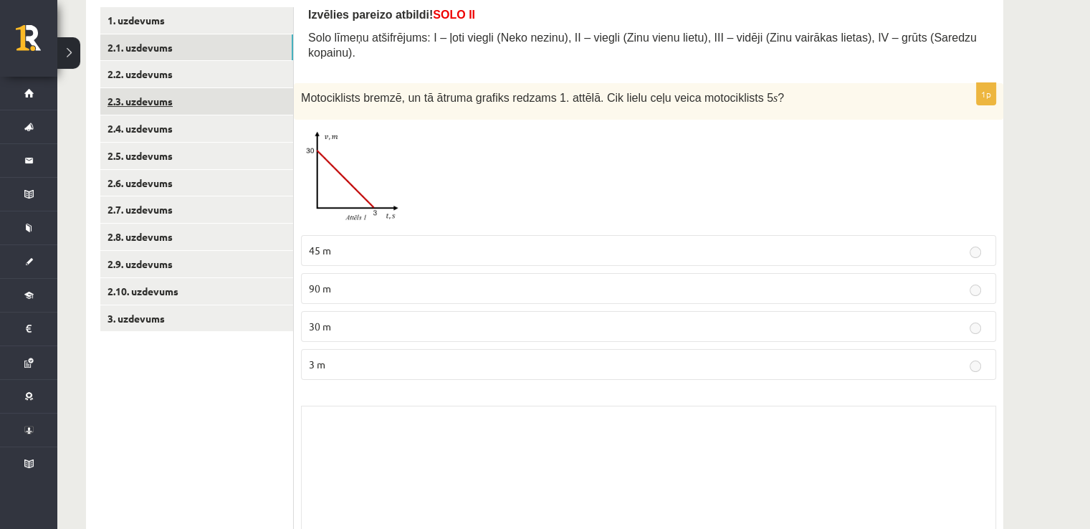
scroll to position [178, 0]
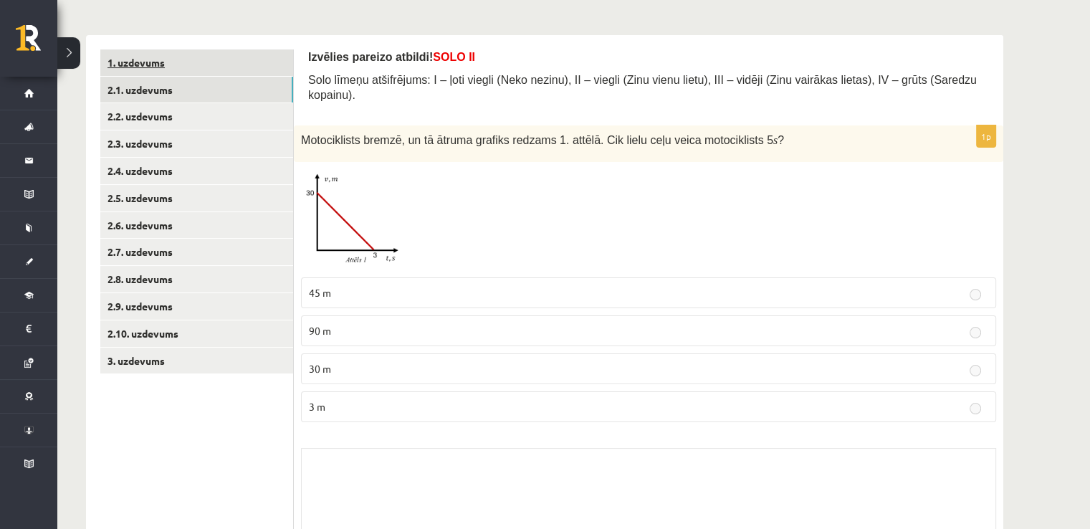
click at [146, 68] on link "1. uzdevums" at bounding box center [196, 62] width 193 height 27
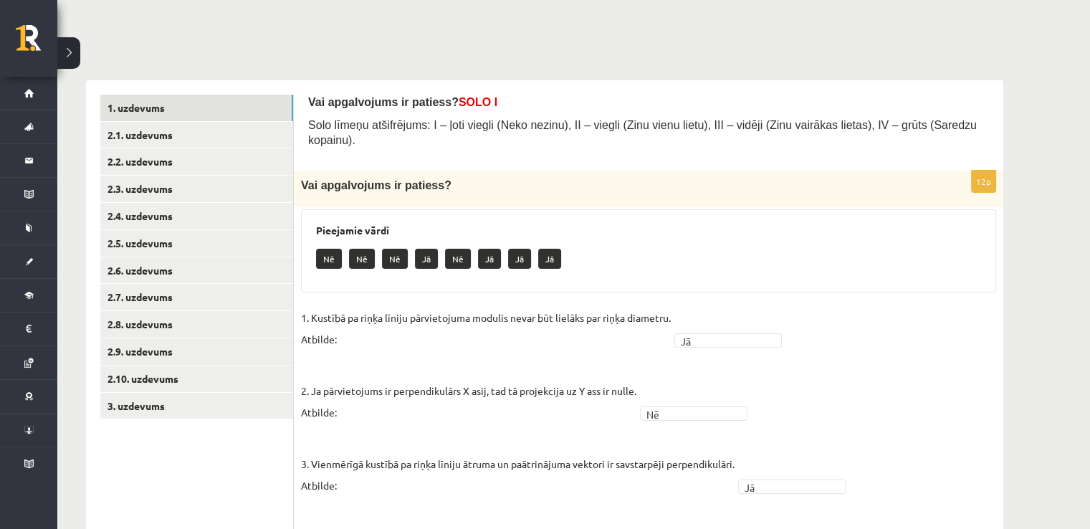
scroll to position [123, 0]
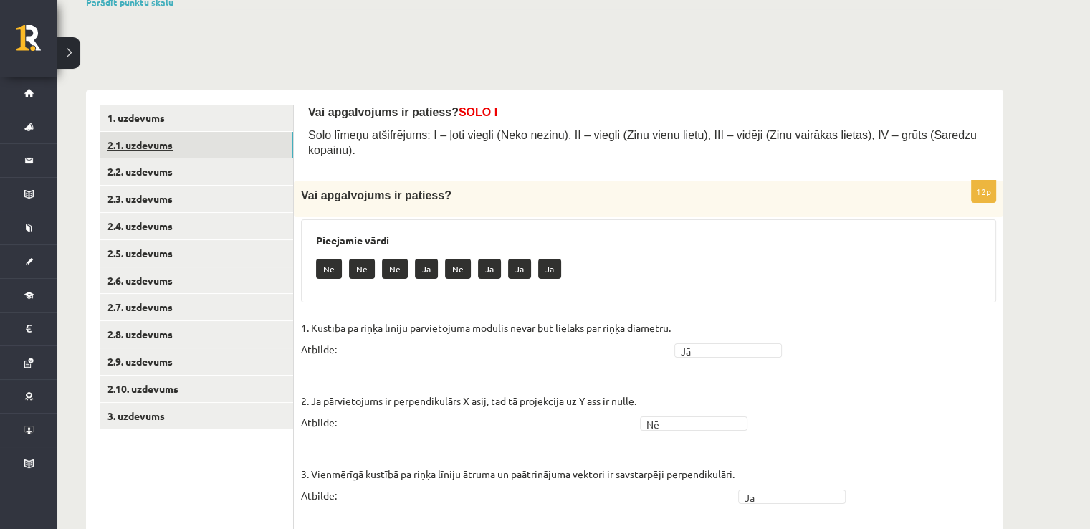
click at [169, 151] on link "2.1. uzdevums" at bounding box center [196, 145] width 193 height 27
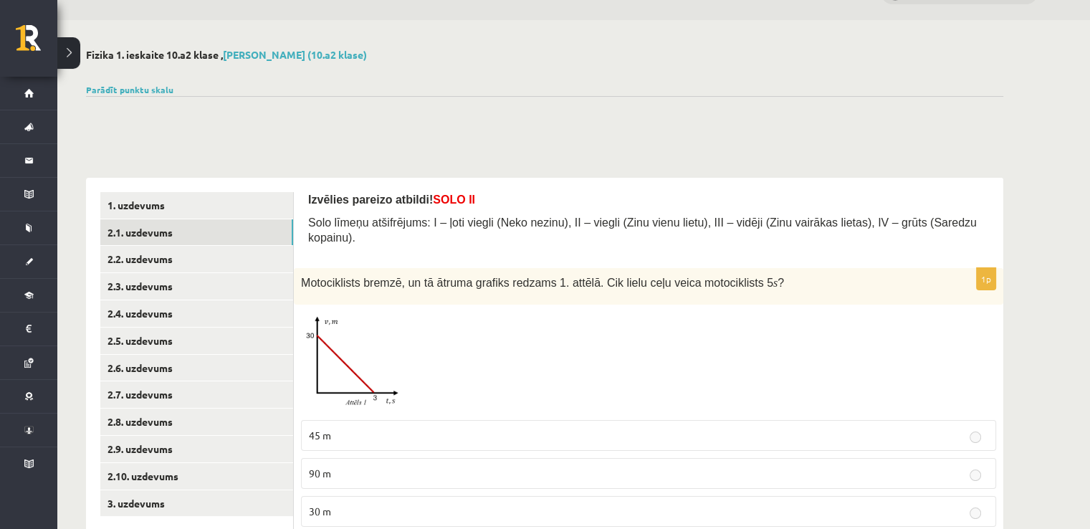
scroll to position [34, 0]
click at [161, 255] on link "2.2. uzdevums" at bounding box center [196, 260] width 193 height 27
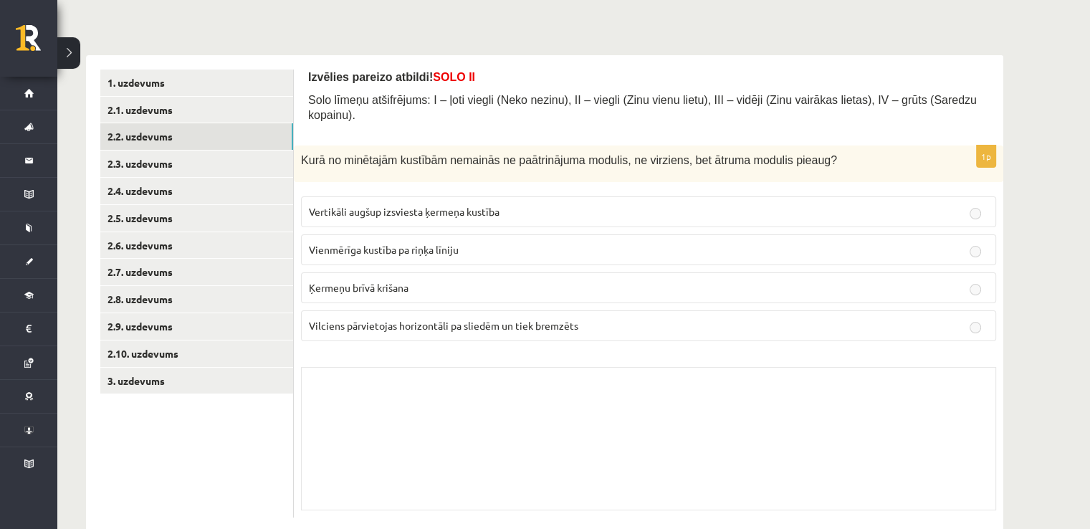
scroll to position [173, 0]
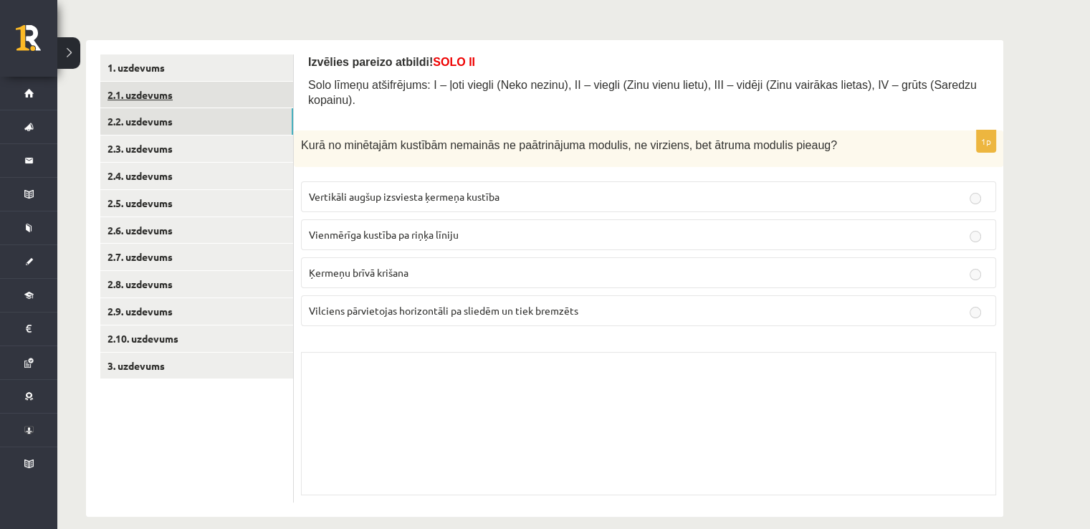
click at [164, 95] on link "2.1. uzdevums" at bounding box center [196, 95] width 193 height 27
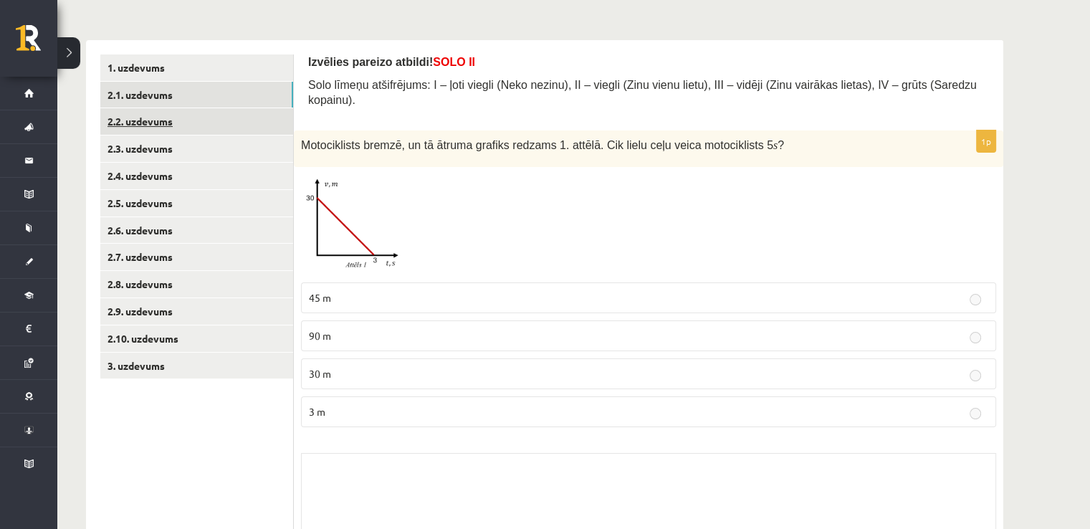
click at [192, 123] on link "2.2. uzdevums" at bounding box center [196, 121] width 193 height 27
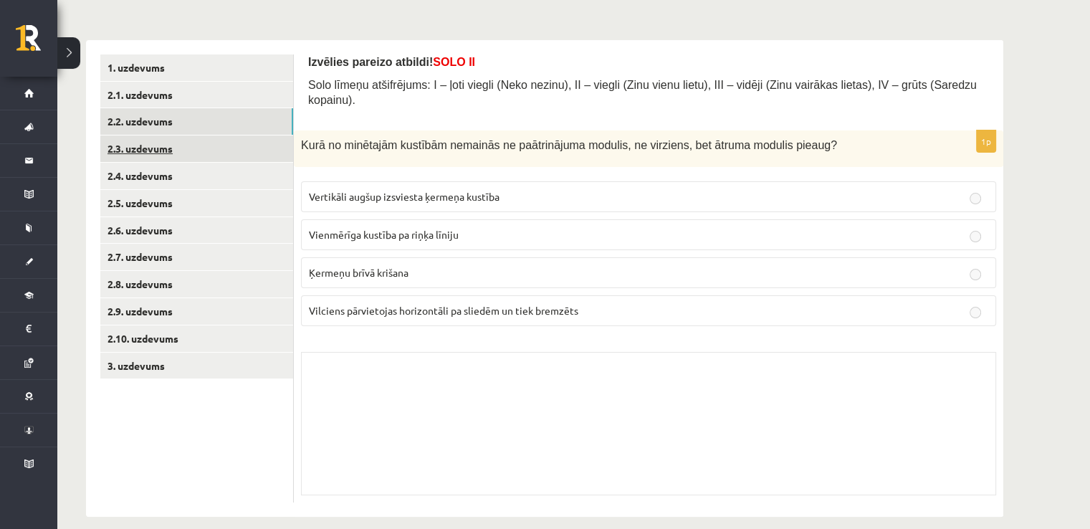
click at [197, 155] on link "2.3. uzdevums" at bounding box center [196, 148] width 193 height 27
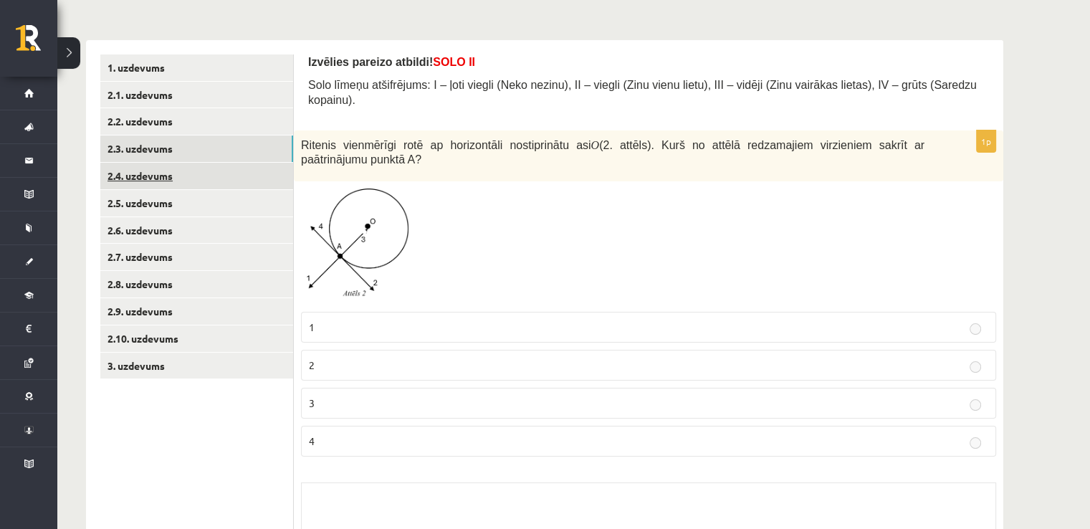
click at [179, 181] on link "2.4. uzdevums" at bounding box center [196, 176] width 193 height 27
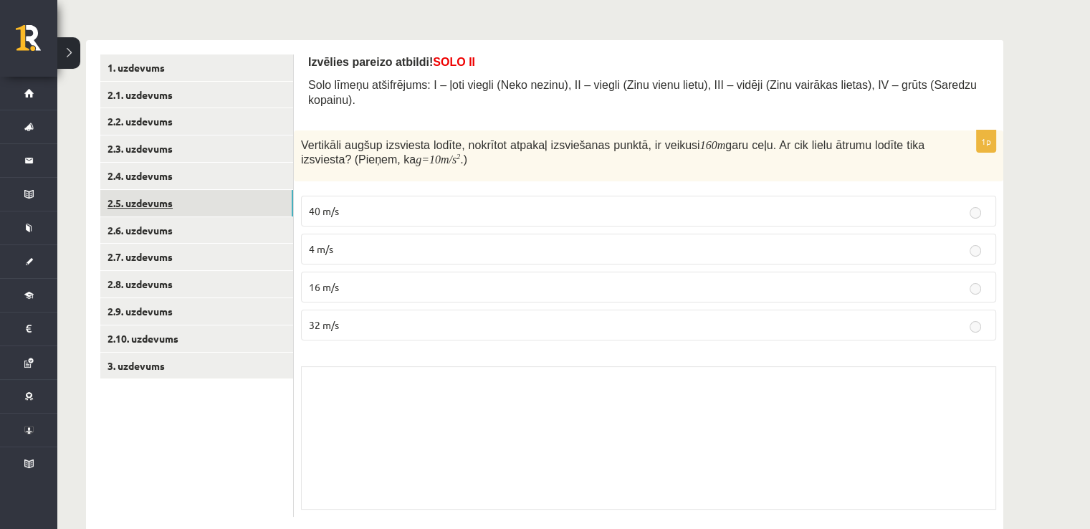
click at [172, 209] on link "2.5. uzdevums" at bounding box center [196, 203] width 193 height 27
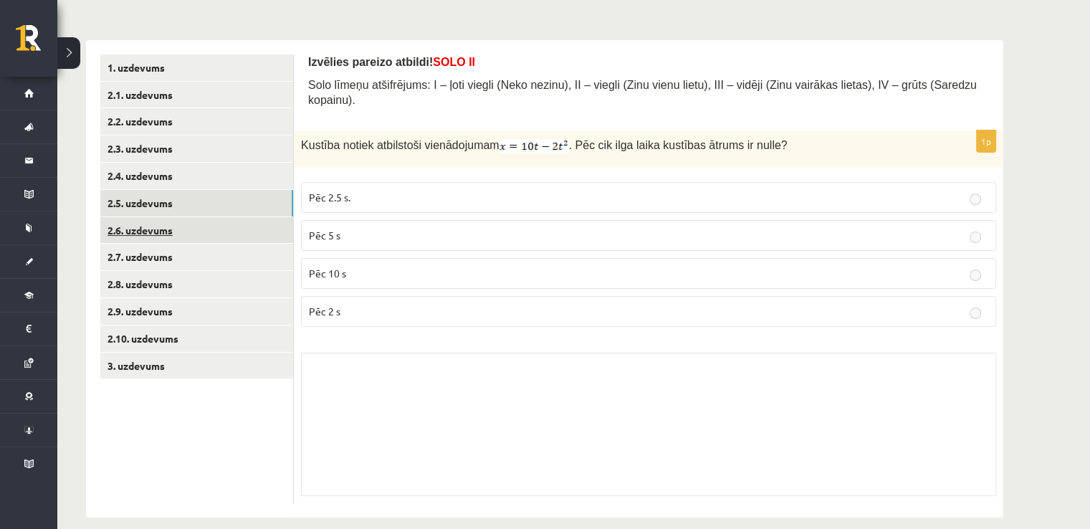
click at [168, 219] on link "2.6. uzdevums" at bounding box center [196, 230] width 193 height 27
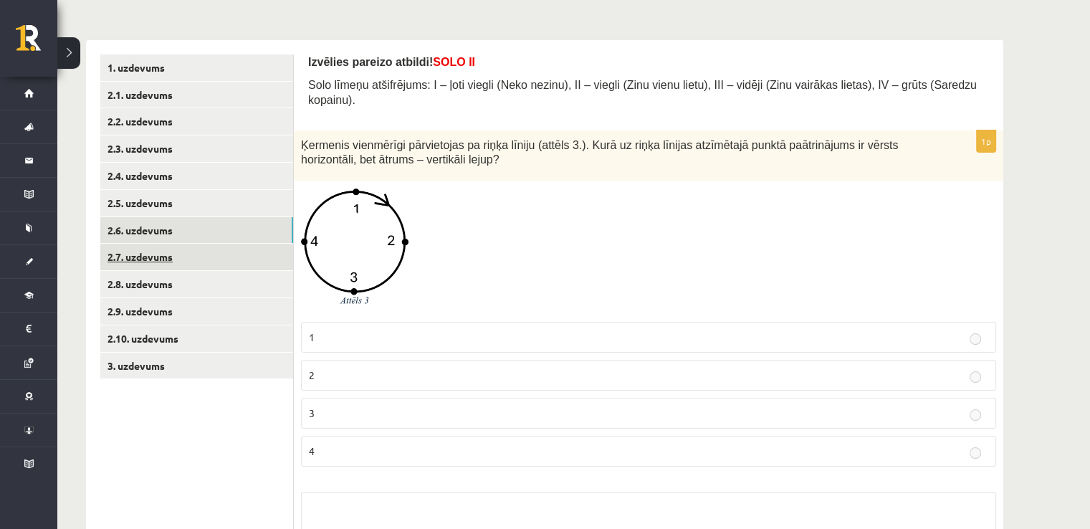
click at [183, 252] on link "2.7. uzdevums" at bounding box center [196, 257] width 193 height 27
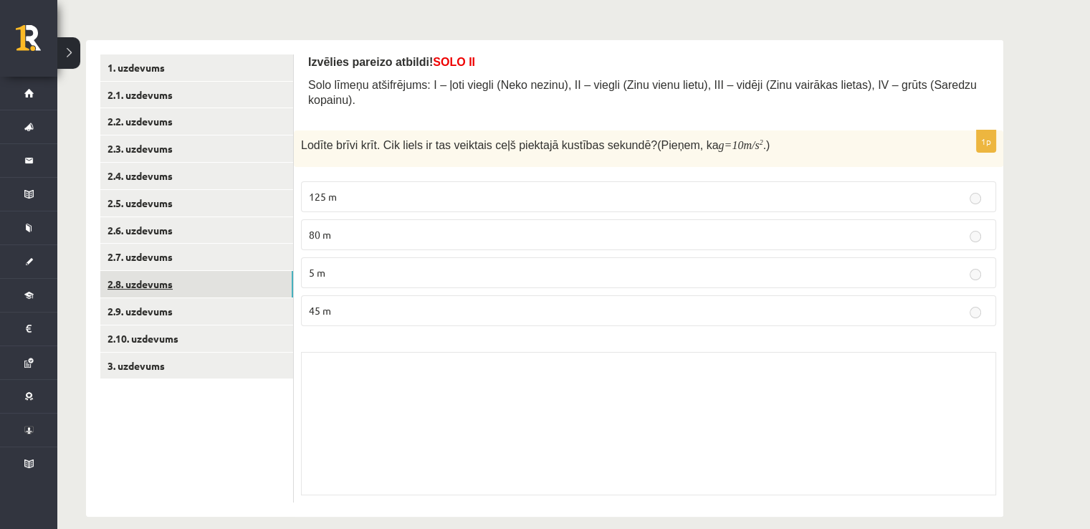
click at [173, 280] on link "2.8. uzdevums" at bounding box center [196, 284] width 193 height 27
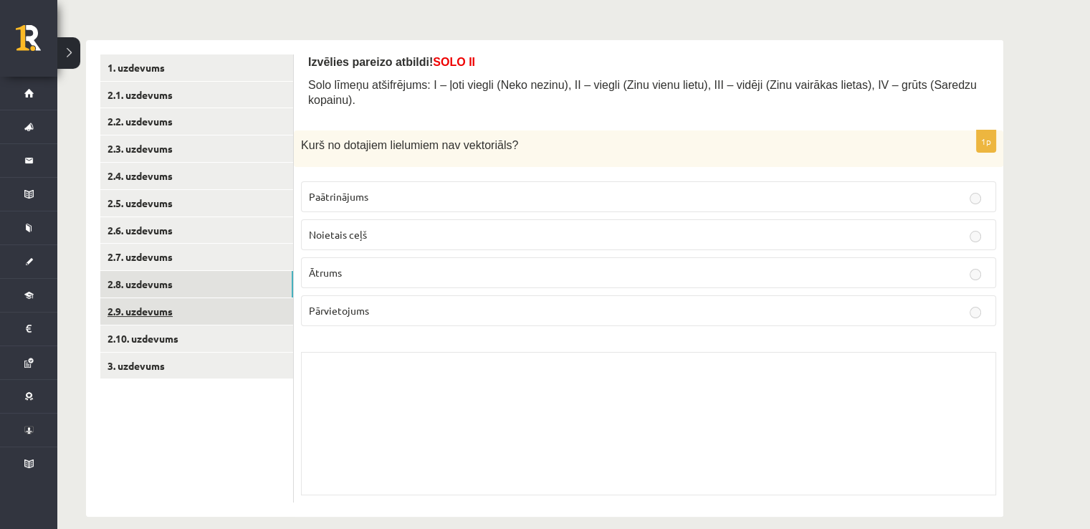
click at [166, 306] on link "2.9. uzdevums" at bounding box center [196, 311] width 193 height 27
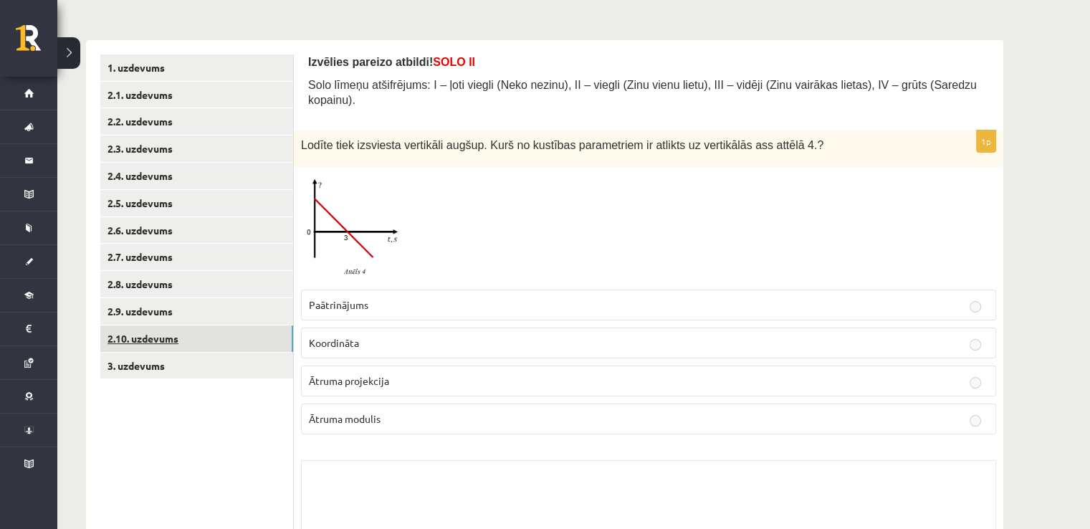
click at [162, 333] on link "2.10. uzdevums" at bounding box center [196, 338] width 193 height 27
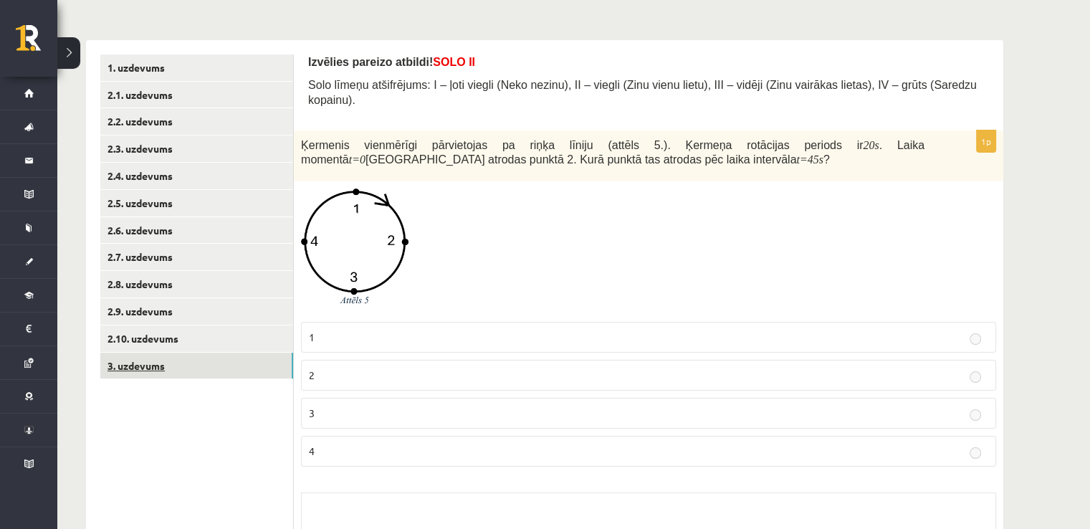
click at [152, 363] on link "3. uzdevums" at bounding box center [196, 366] width 193 height 27
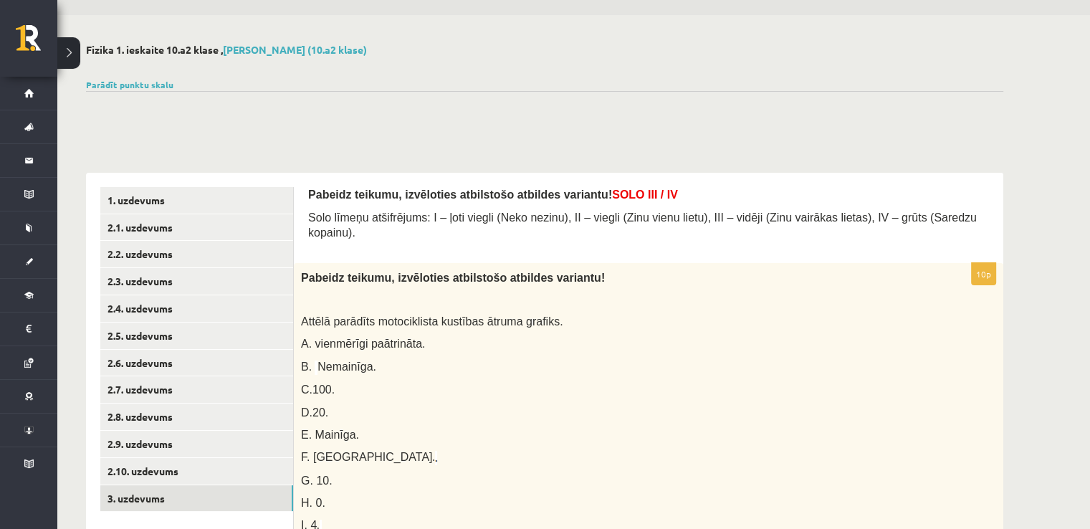
scroll to position [0, 0]
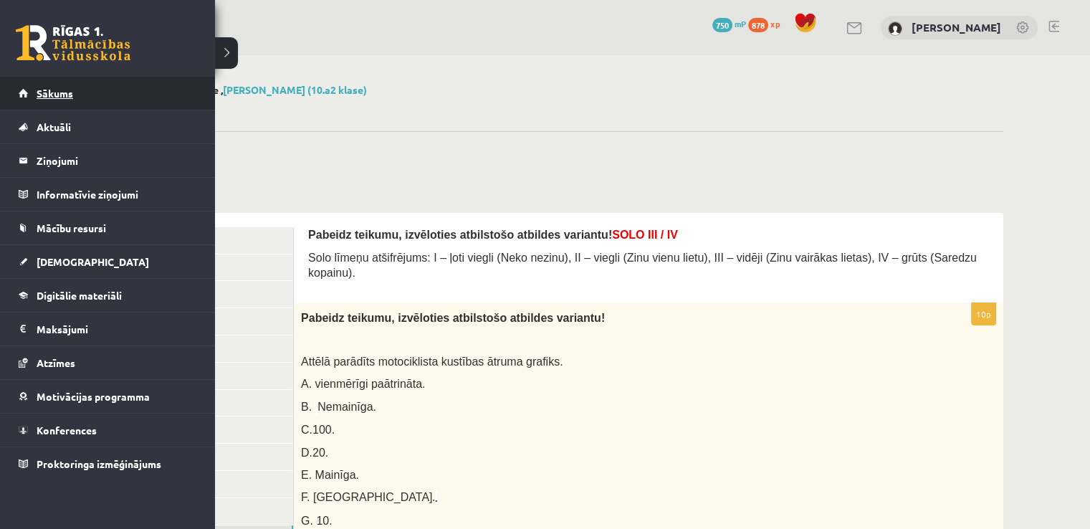
click at [41, 87] on span "Sākums" at bounding box center [55, 93] width 37 height 13
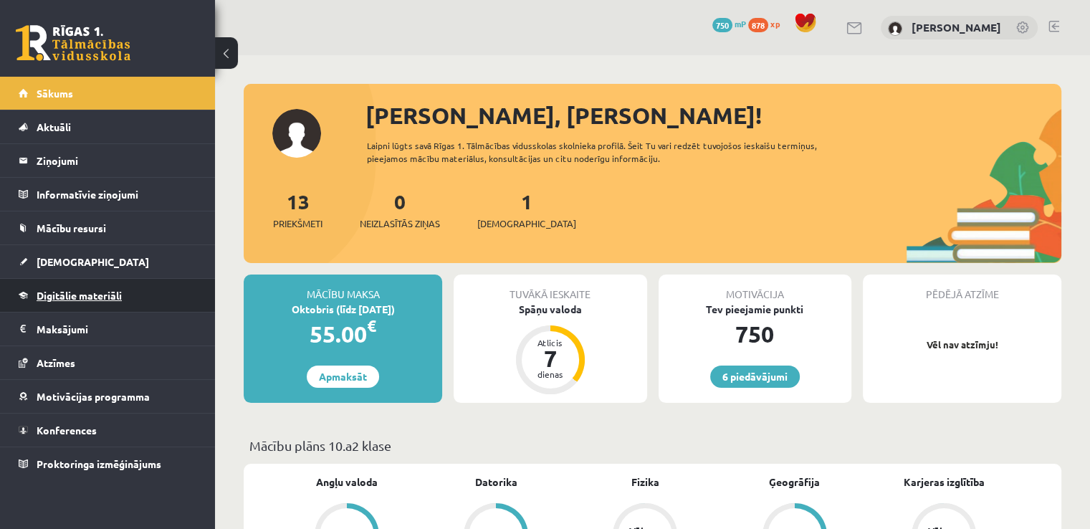
click at [94, 285] on link "Digitālie materiāli" at bounding box center [108, 295] width 179 height 33
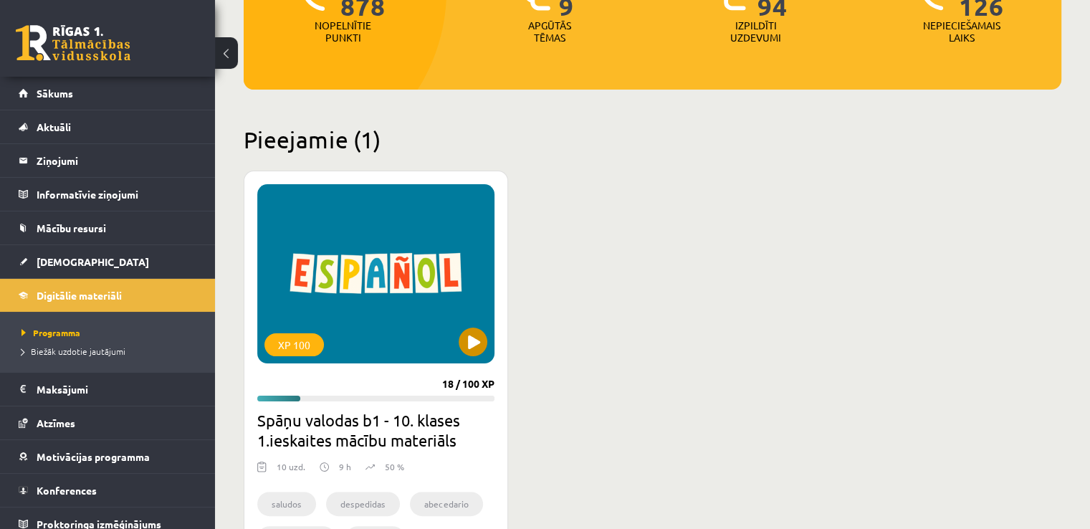
scroll to position [239, 0]
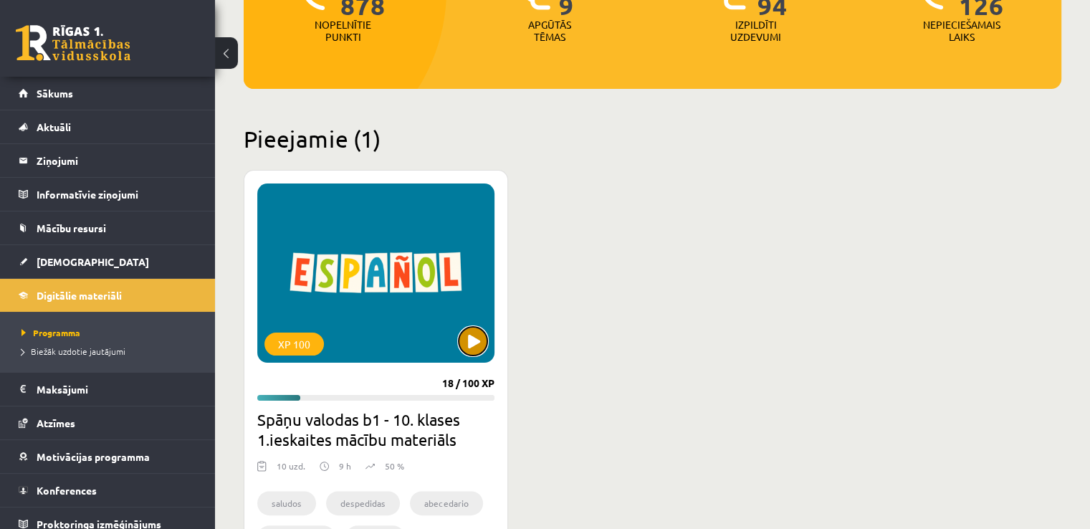
click at [469, 345] on button at bounding box center [473, 341] width 29 height 29
click at [374, 428] on h2 "Spāņu valodas b1 - 10. klases 1.ieskaites mācību materiāls" at bounding box center [375, 429] width 237 height 40
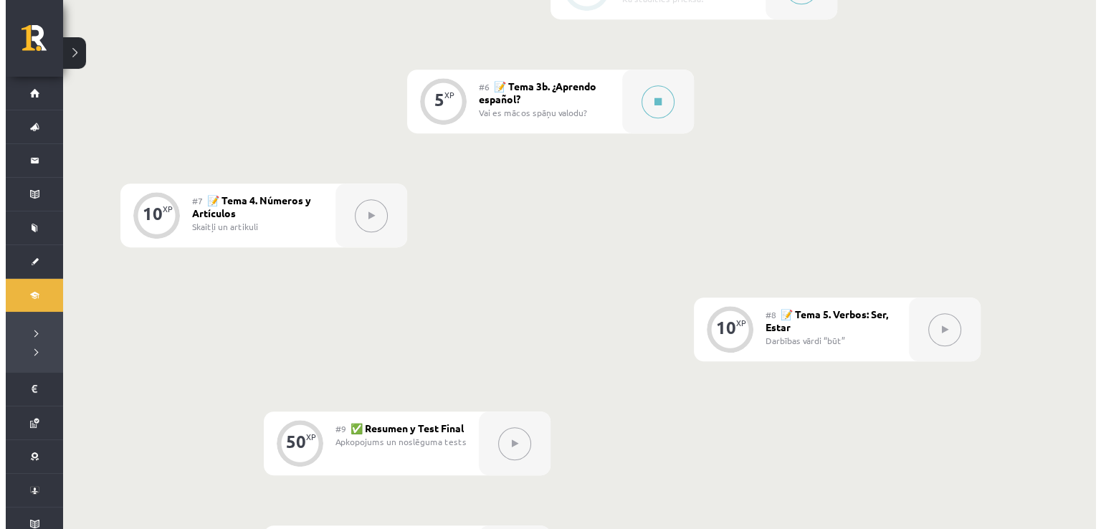
scroll to position [945, 0]
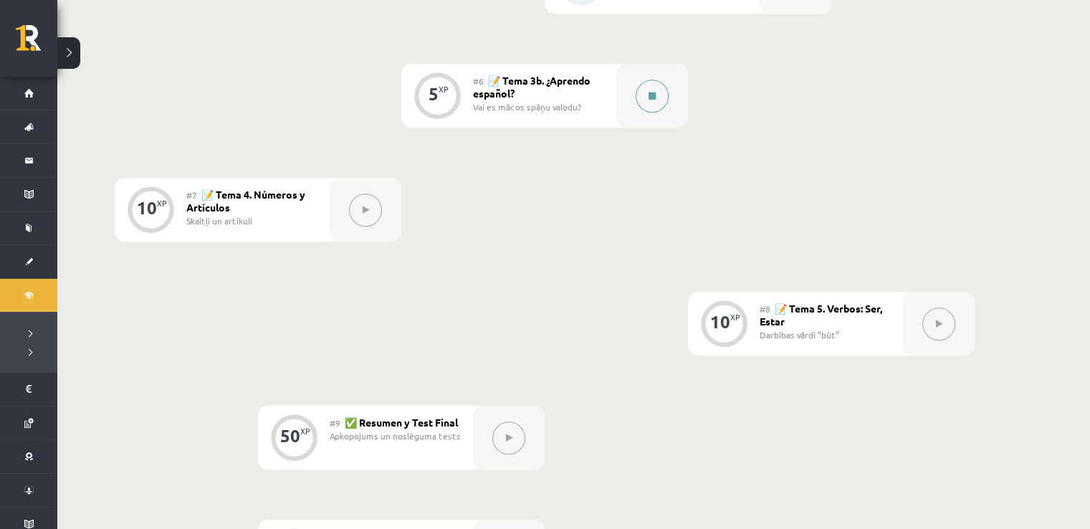
click at [668, 92] on div at bounding box center [653, 96] width 72 height 64
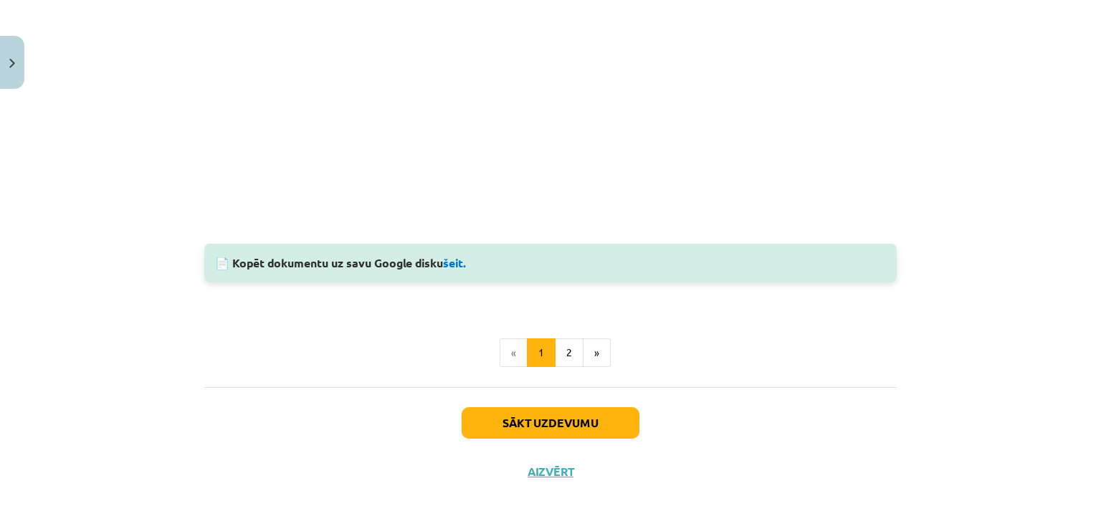
scroll to position [1041, 0]
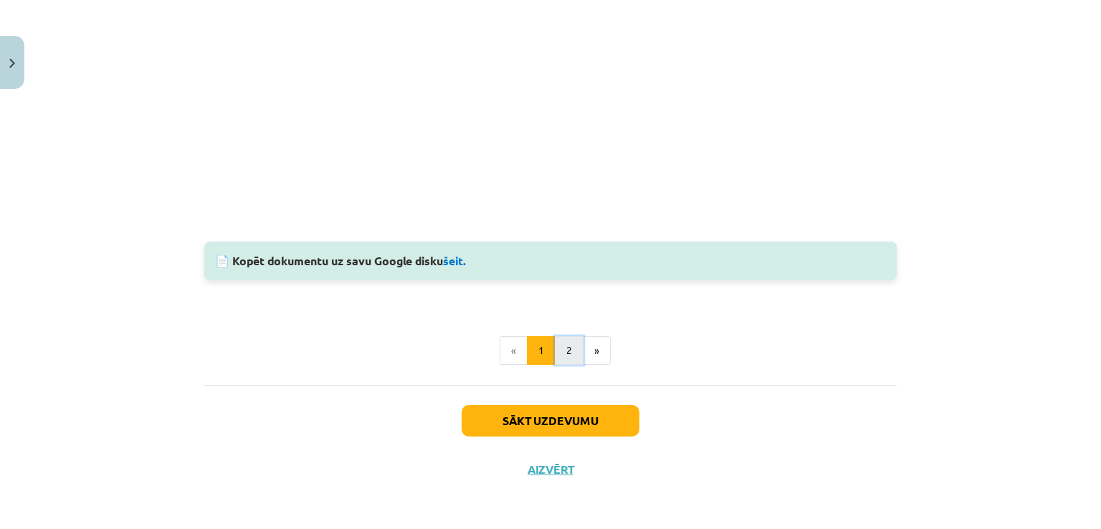
click at [568, 361] on button "2" at bounding box center [569, 350] width 29 height 29
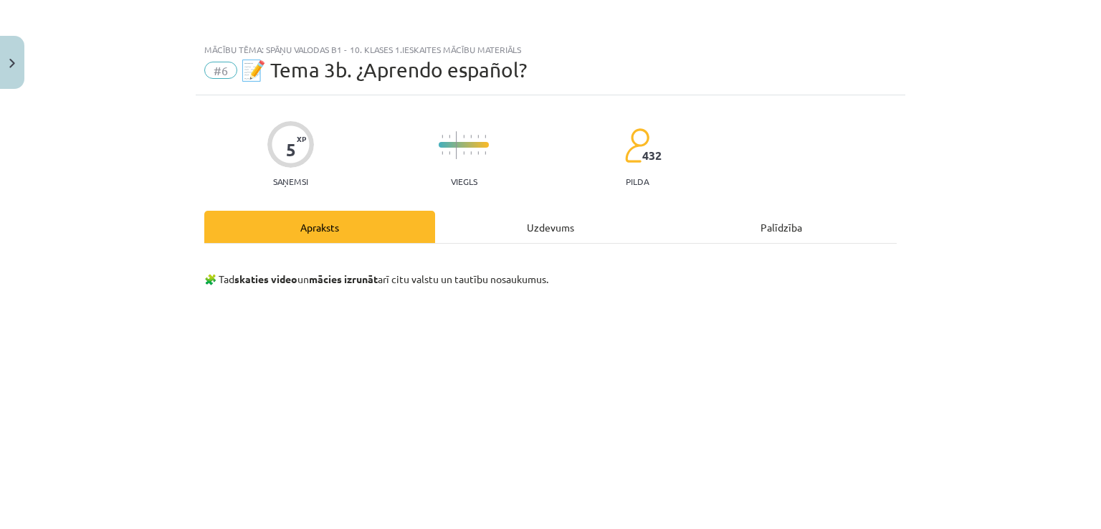
scroll to position [0, 0]
click at [526, 226] on div "Uzdevums" at bounding box center [550, 227] width 231 height 32
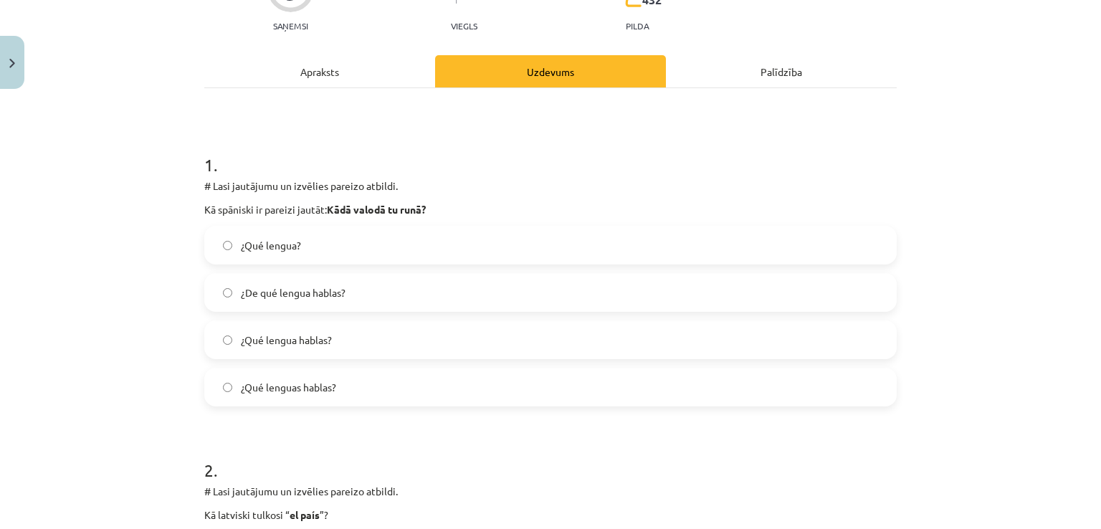
scroll to position [179, 0]
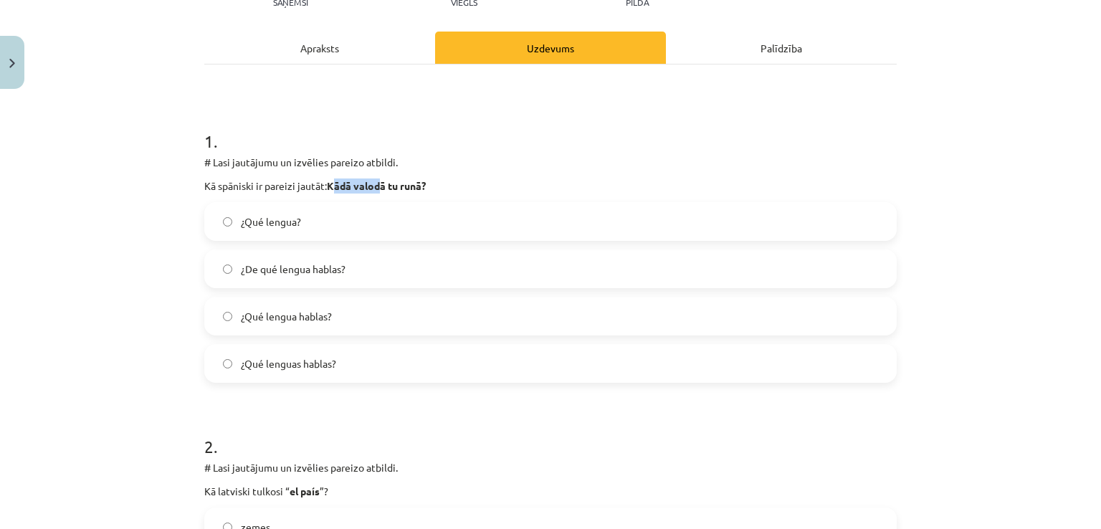
drag, startPoint x: 329, startPoint y: 180, endPoint x: 376, endPoint y: 185, distance: 46.9
click at [376, 185] on strong "Kādā valodā tu runā?" at bounding box center [376, 185] width 99 height 13
drag, startPoint x: 332, startPoint y: 182, endPoint x: 435, endPoint y: 189, distance: 103.4
click at [435, 189] on p "Kā spāniski ir pareizi jautāt: Kādā valodā tu runā?" at bounding box center [550, 186] width 693 height 15
copy strong "Kādā valodā tu runā?"
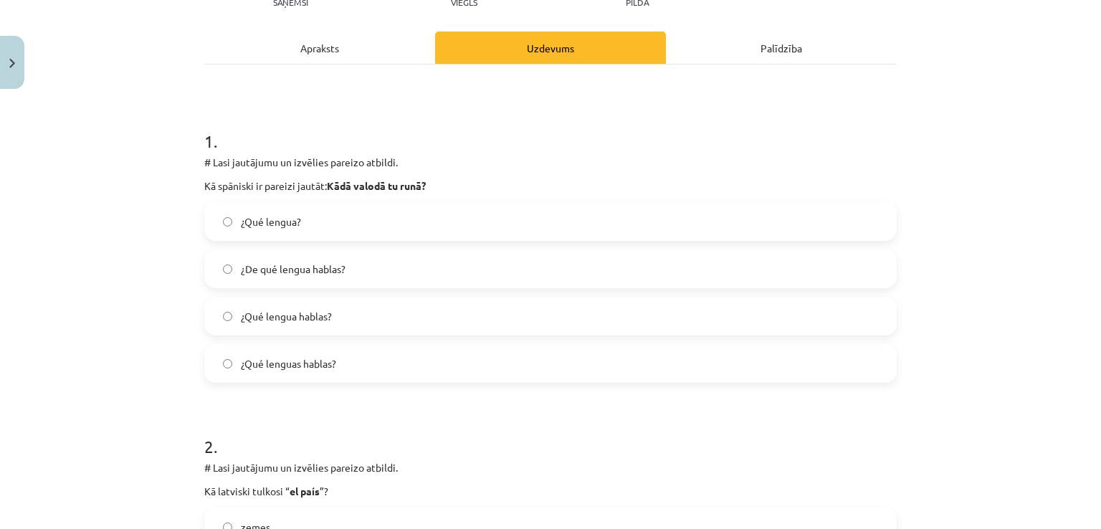
click at [386, 43] on div "Apraksts" at bounding box center [319, 48] width 231 height 32
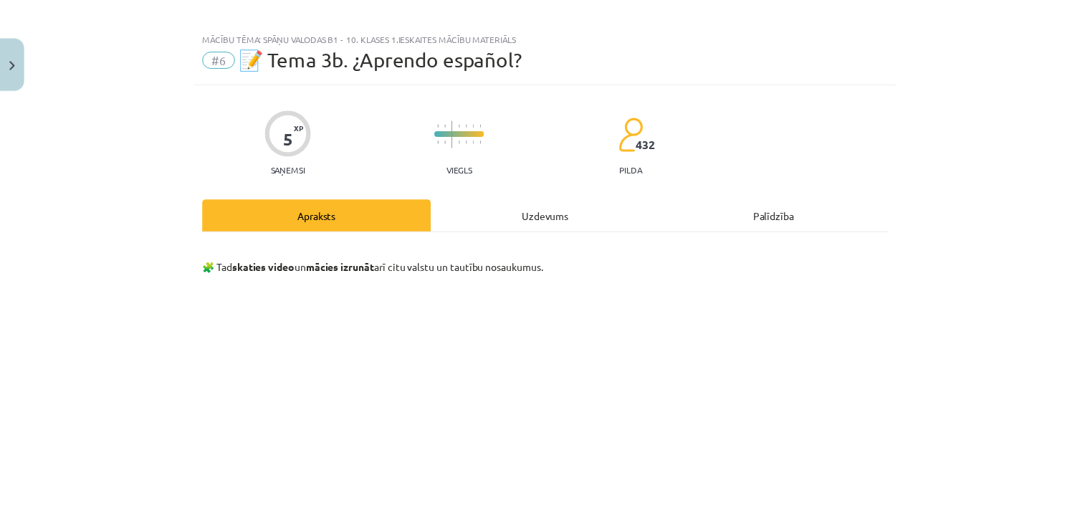
scroll to position [0, 0]
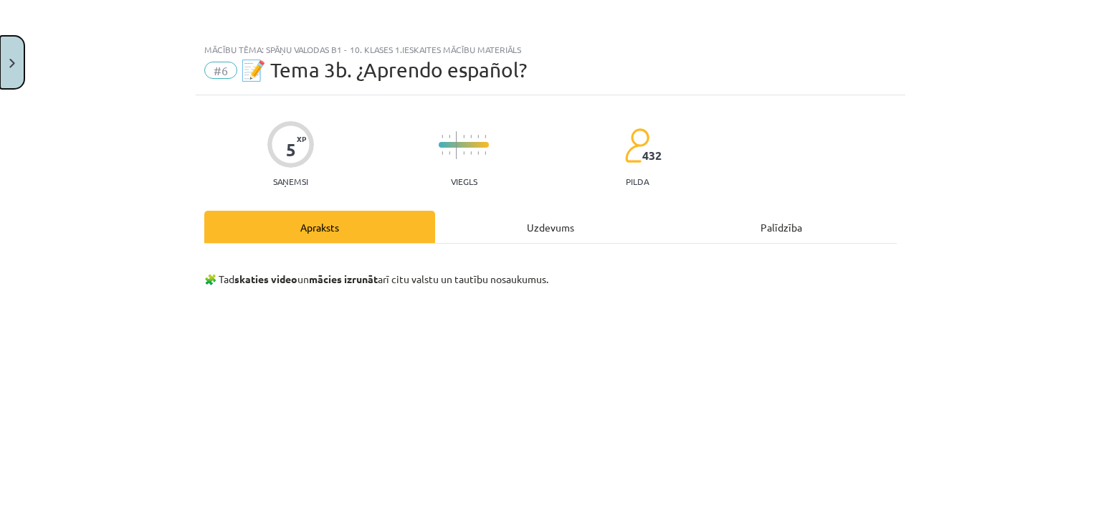
click at [20, 52] on button "Close" at bounding box center [12, 62] width 24 height 53
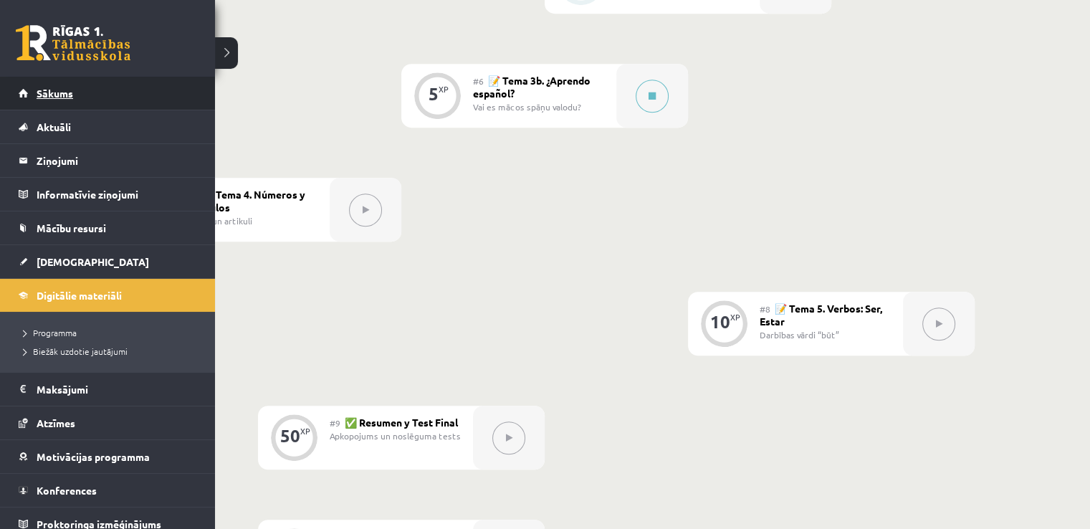
click at [32, 95] on link "Sākums" at bounding box center [108, 93] width 179 height 33
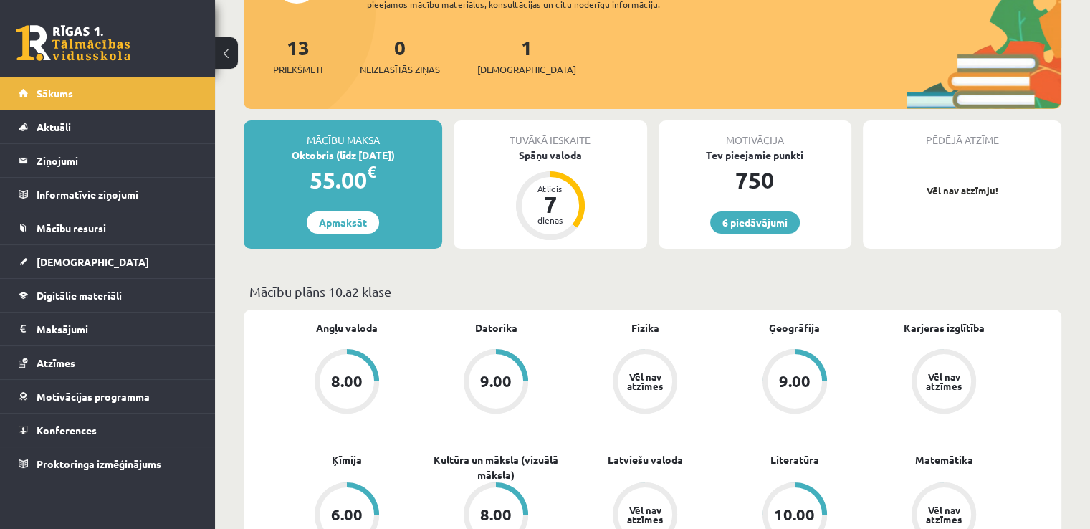
scroll to position [239, 0]
